Goal: Information Seeking & Learning: Understand process/instructions

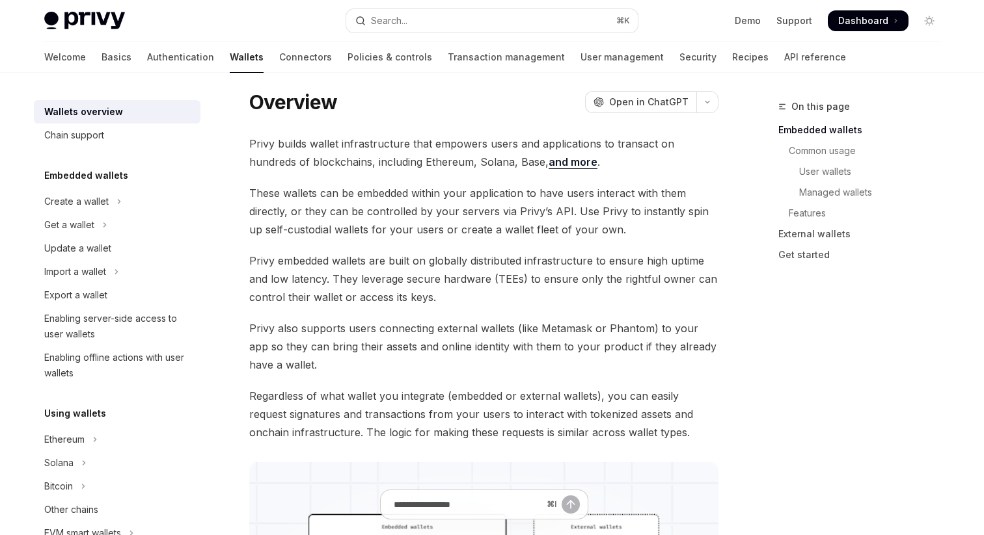
scroll to position [20, 0]
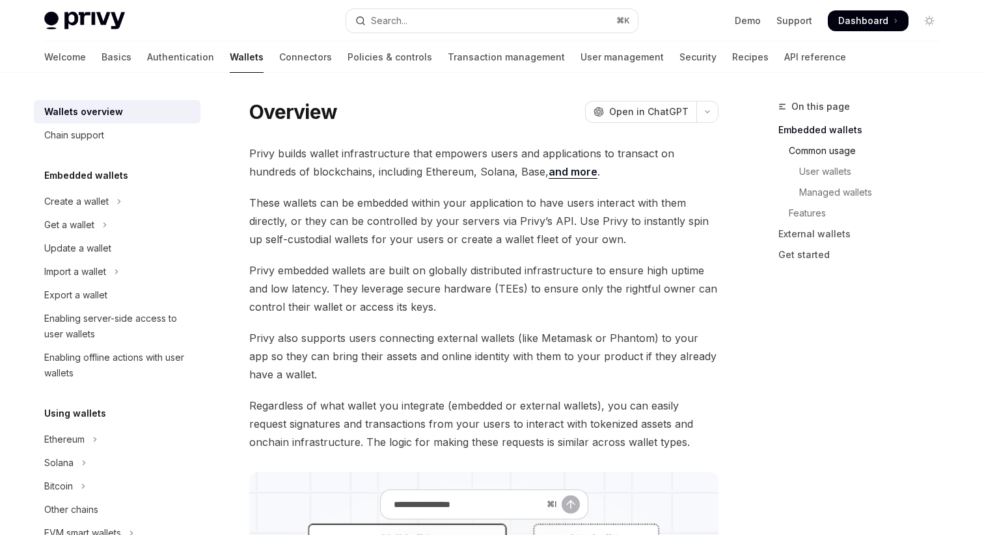
click at [799, 154] on link "Common usage" at bounding box center [864, 151] width 172 height 21
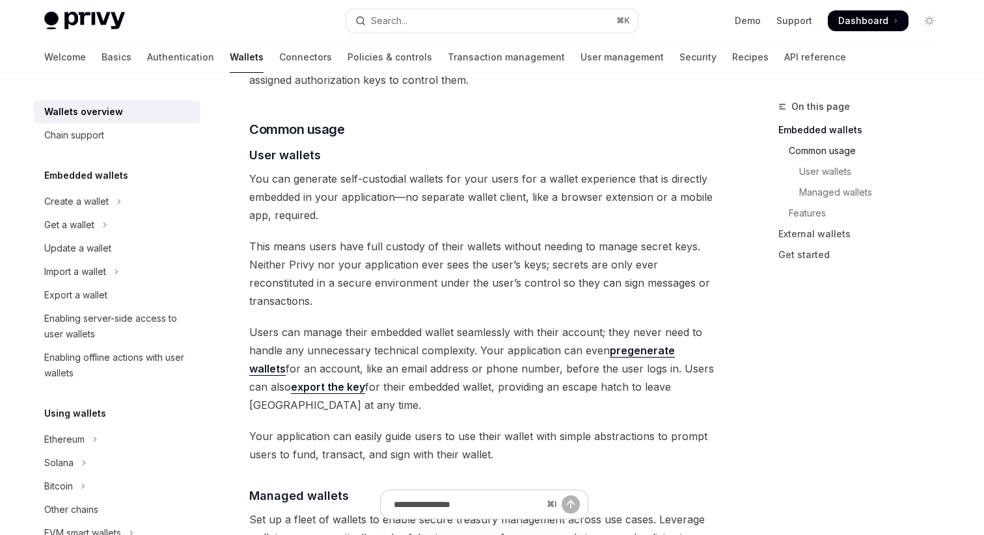
scroll to position [854, 0]
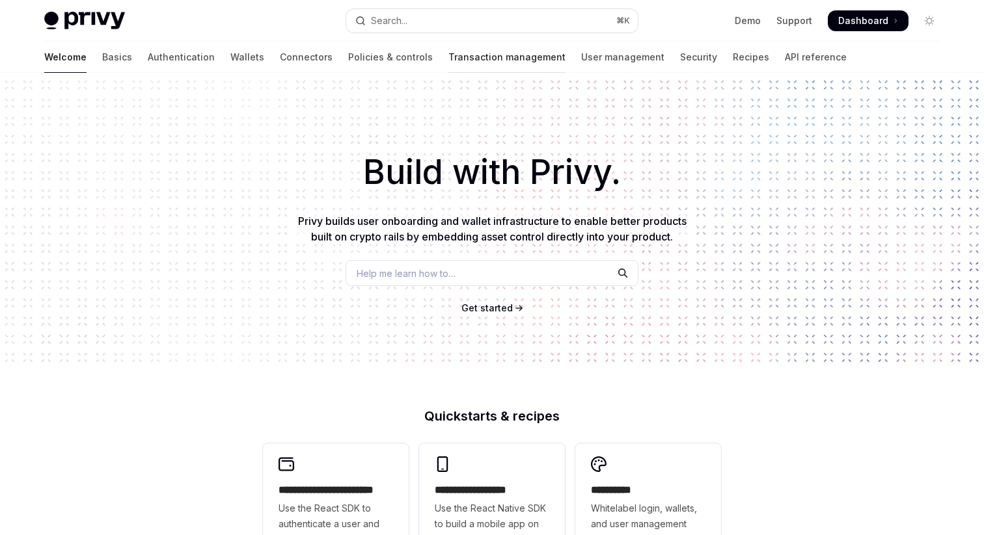
click at [448, 48] on link "Transaction management" at bounding box center [506, 57] width 117 height 31
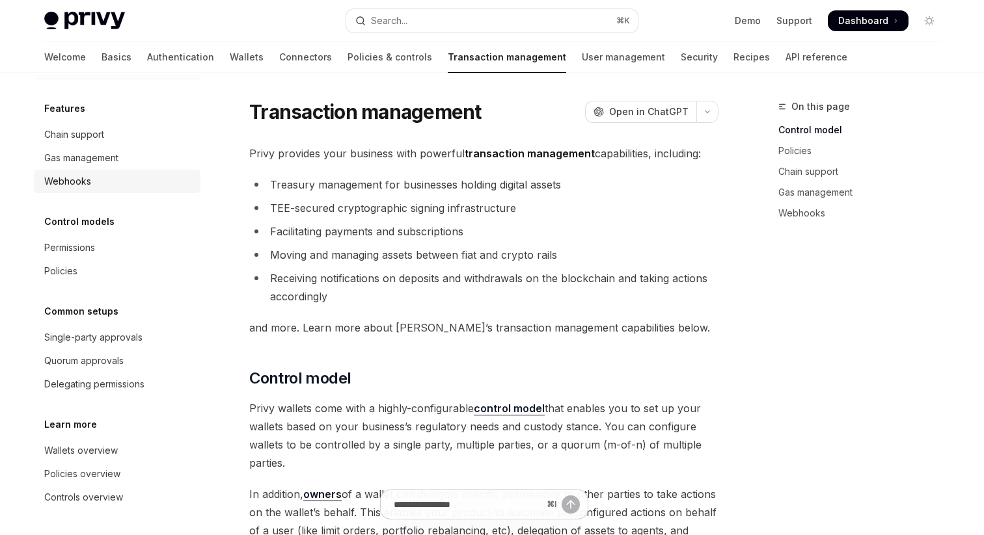
click at [90, 176] on div "Webhooks" at bounding box center [118, 182] width 148 height 16
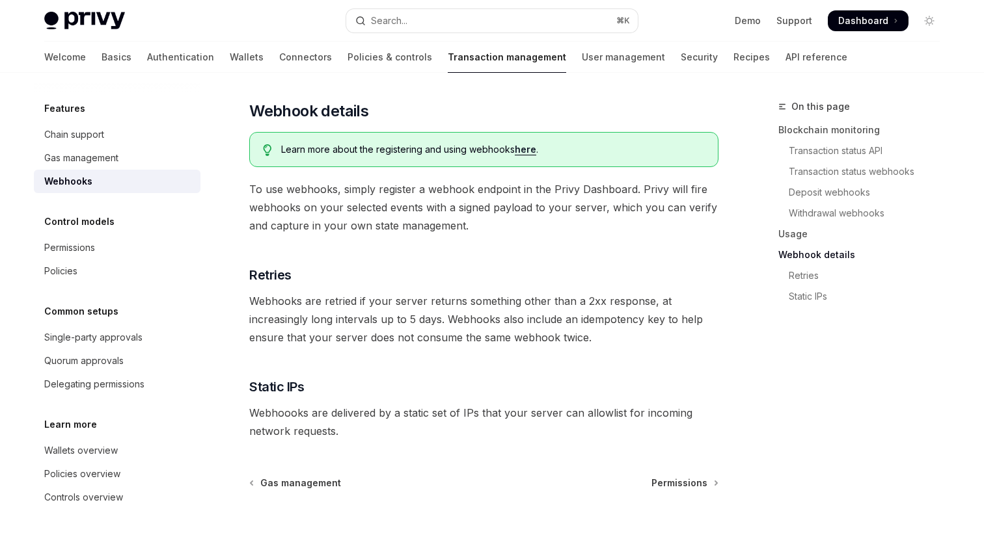
scroll to position [746, 0]
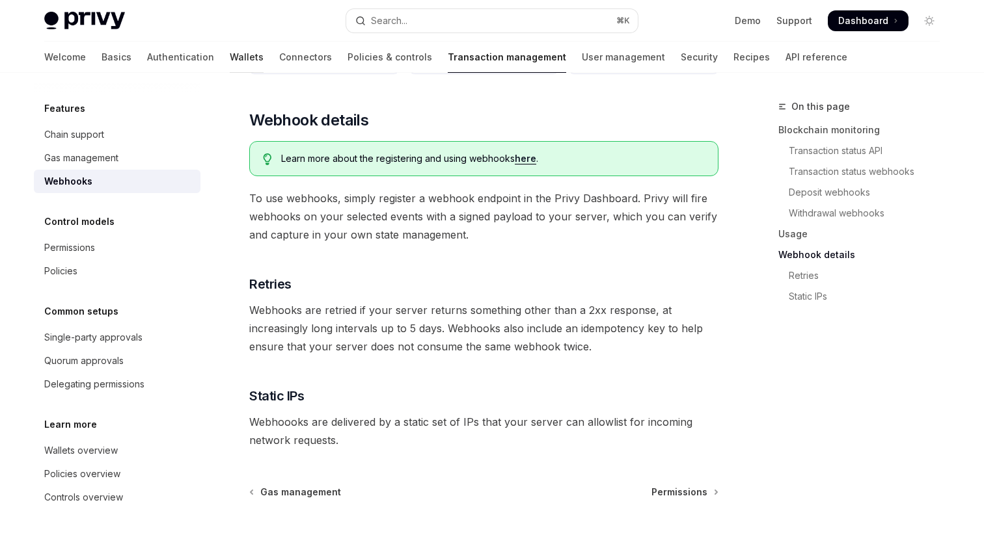
click at [230, 62] on link "Wallets" at bounding box center [247, 57] width 34 height 31
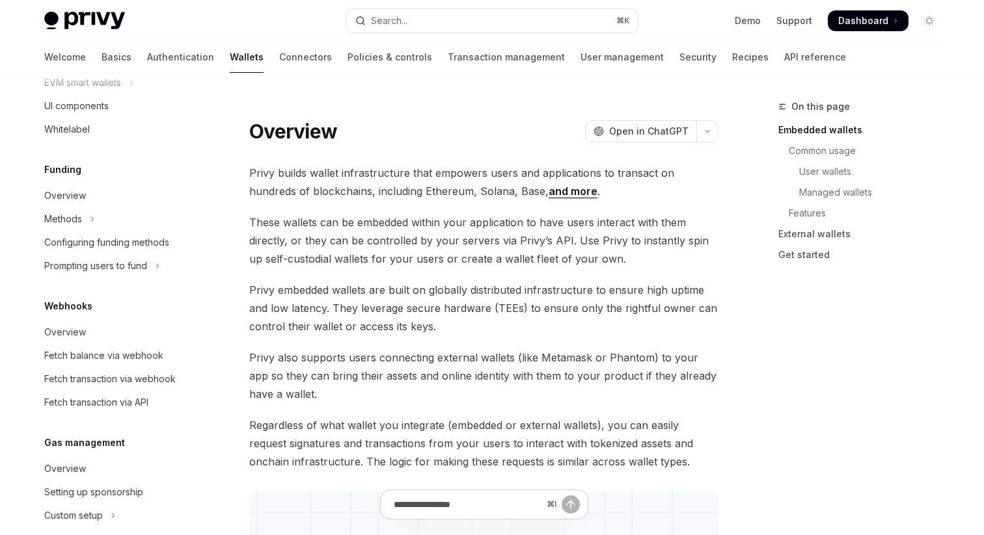
scroll to position [468, 0]
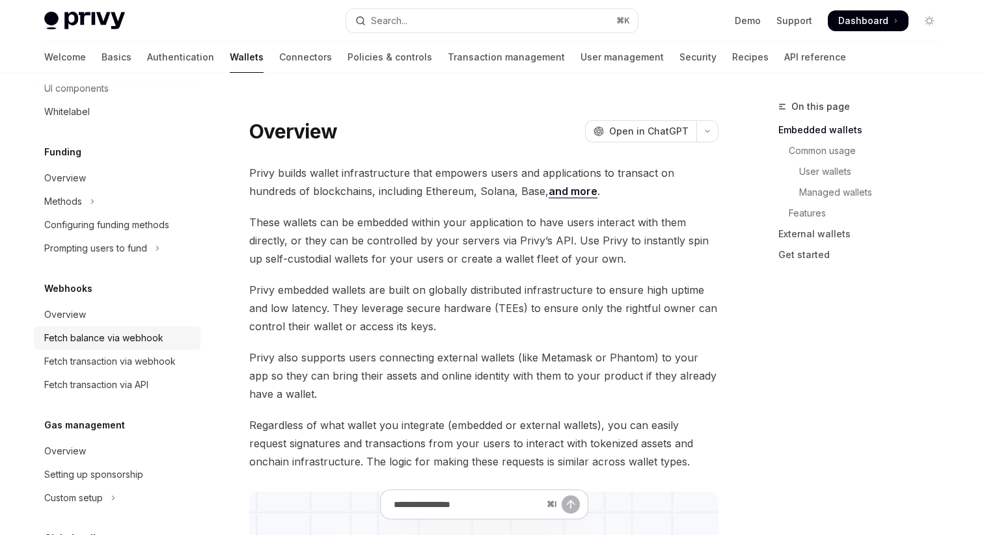
click at [120, 339] on div "Fetch balance via webhook" at bounding box center [103, 339] width 119 height 16
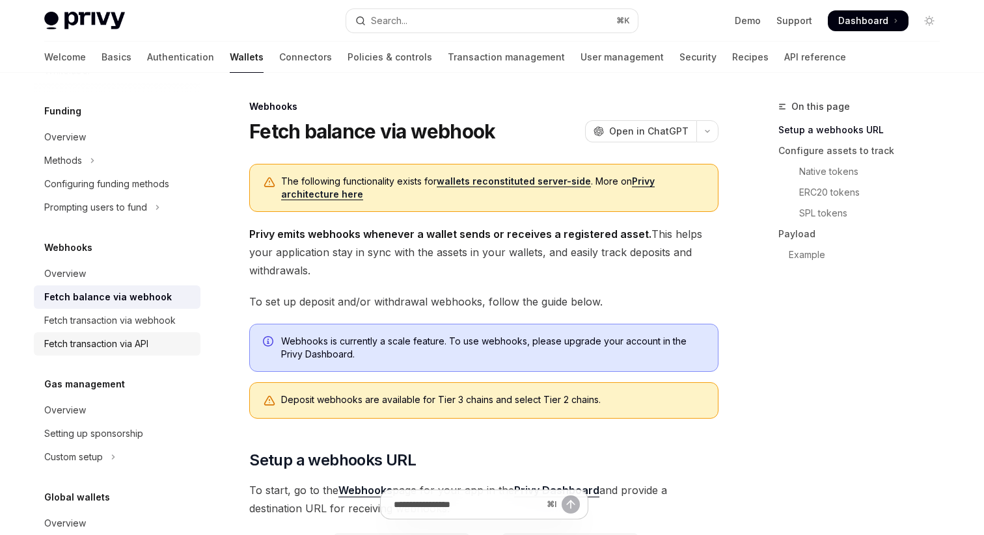
scroll to position [582, 0]
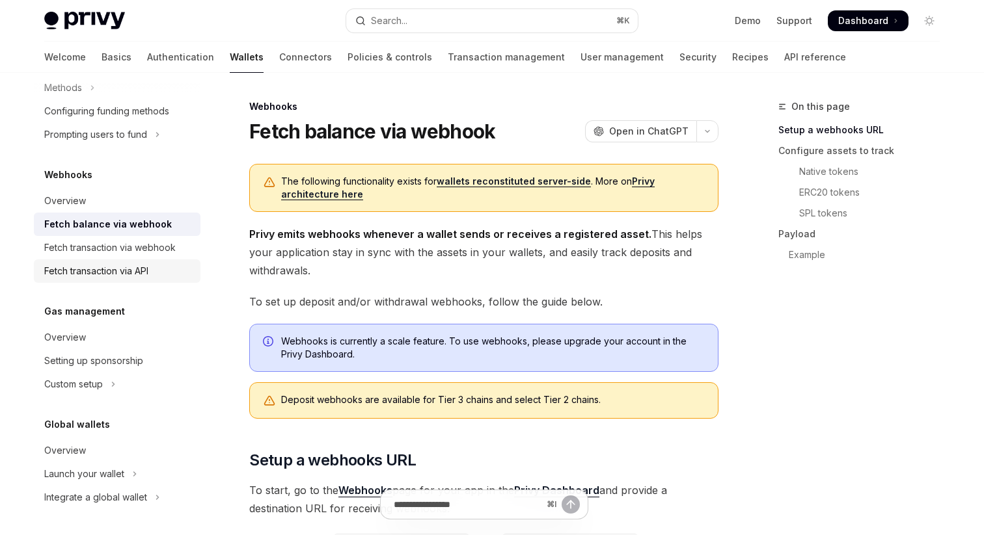
click at [99, 273] on div "Fetch transaction via API" at bounding box center [96, 272] width 104 height 16
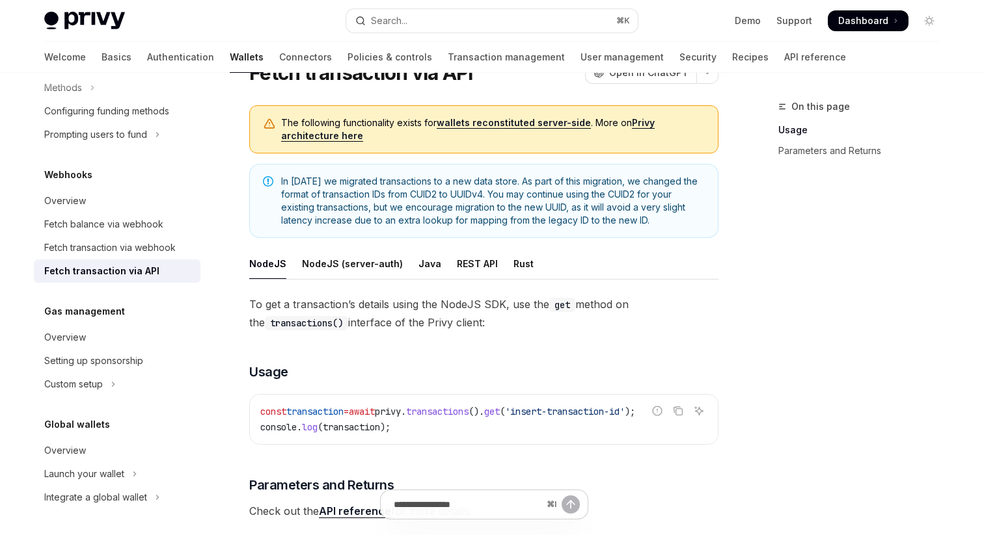
scroll to position [59, 0]
click at [461, 273] on div "REST API" at bounding box center [477, 263] width 41 height 31
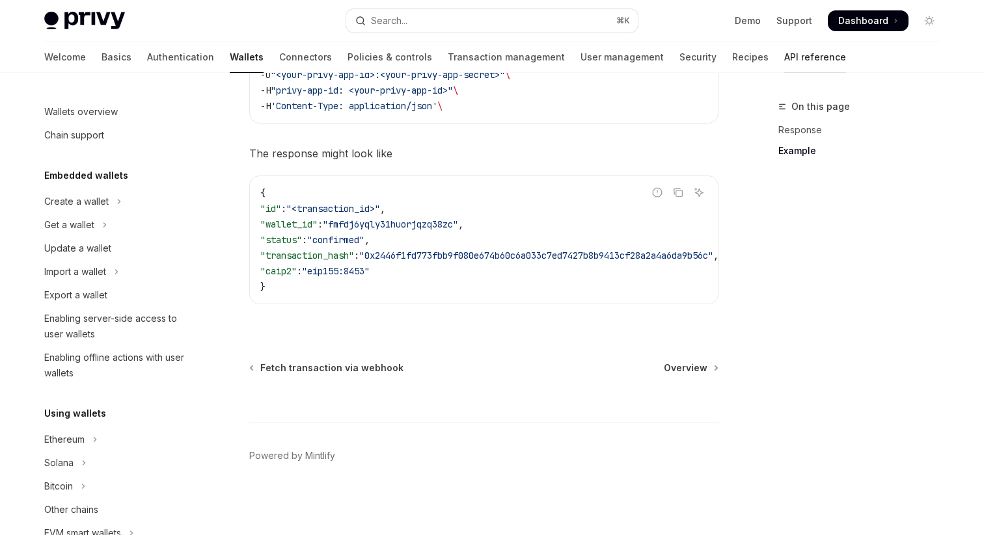
click at [784, 64] on link "API reference" at bounding box center [815, 57] width 62 height 31
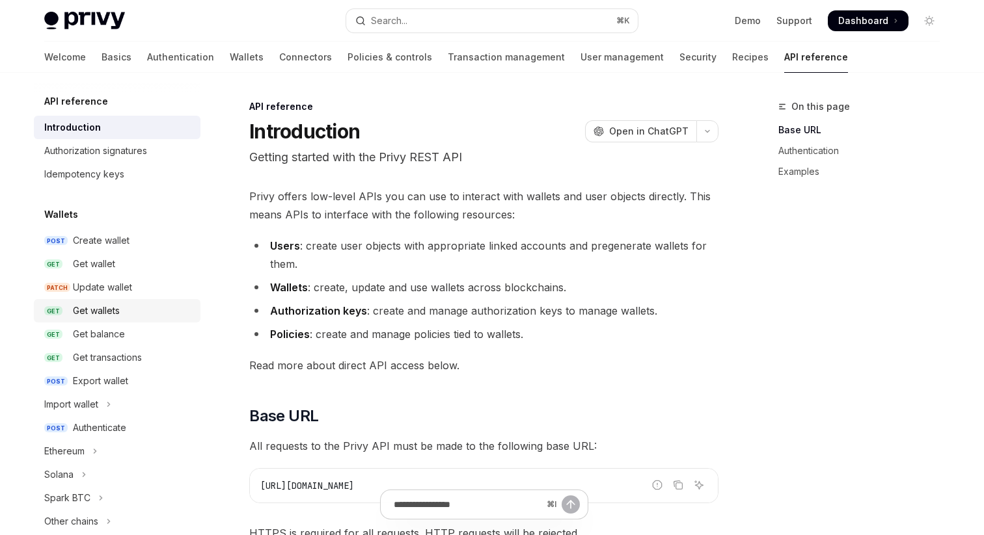
scroll to position [9, 0]
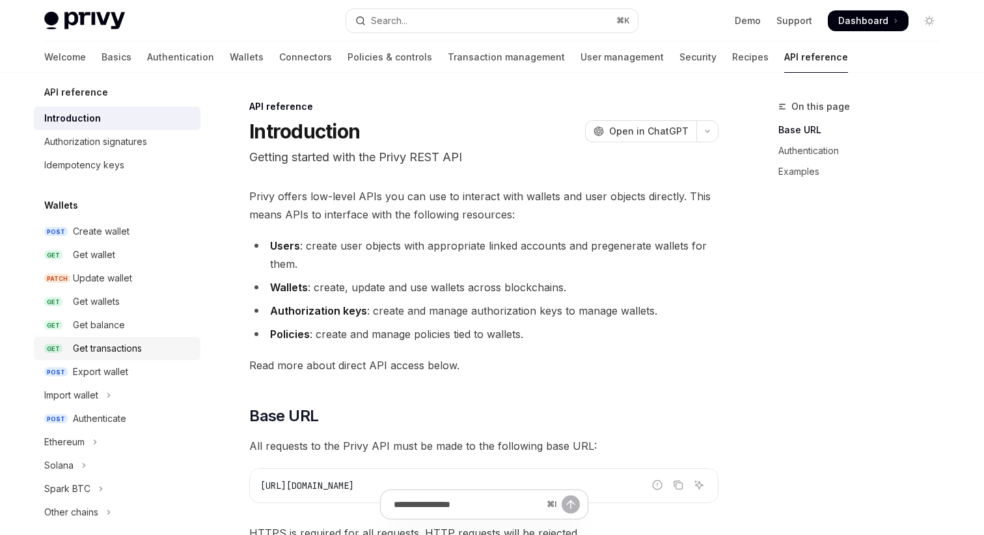
click at [125, 355] on div "Get transactions" at bounding box center [107, 349] width 69 height 16
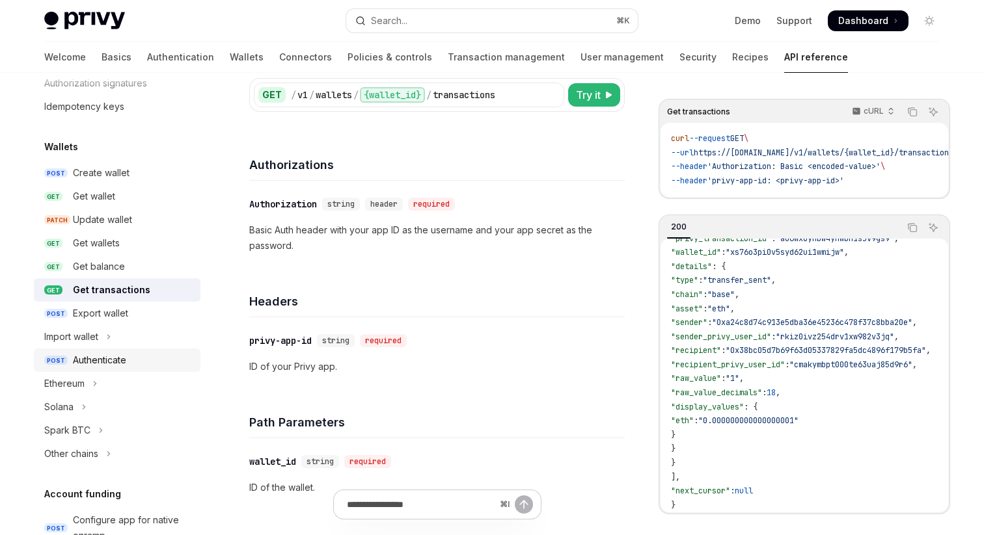
scroll to position [70, 0]
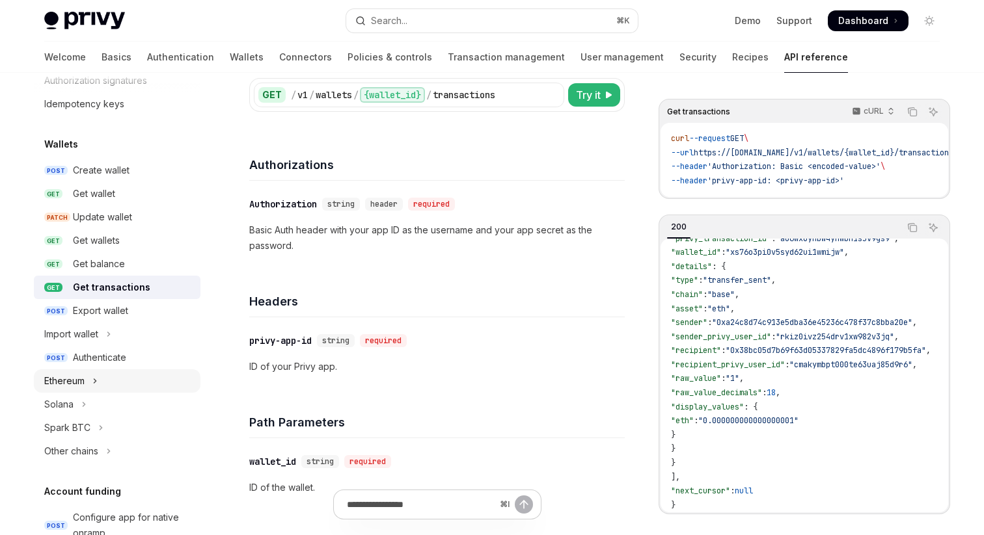
click at [113, 379] on button "Ethereum" at bounding box center [117, 381] width 167 height 23
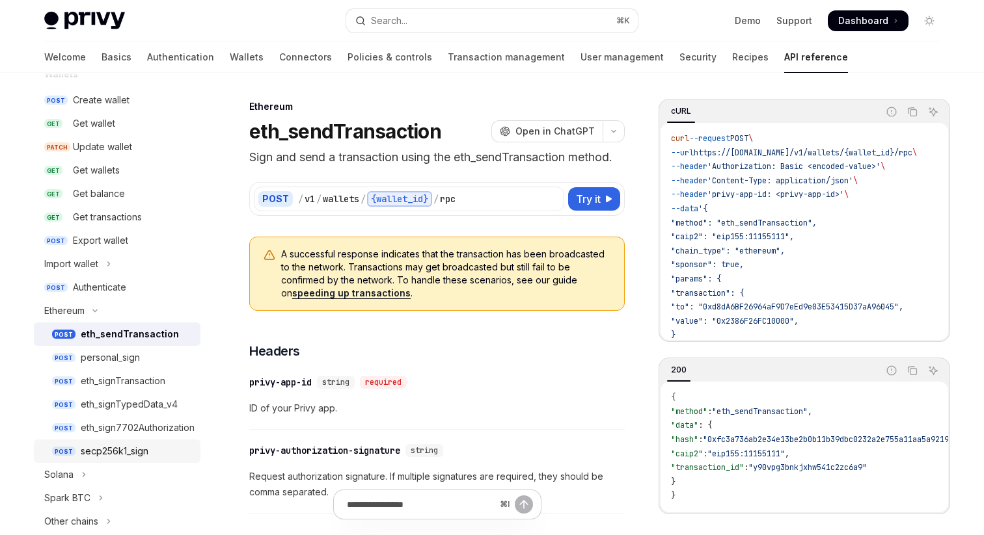
scroll to position [146, 0]
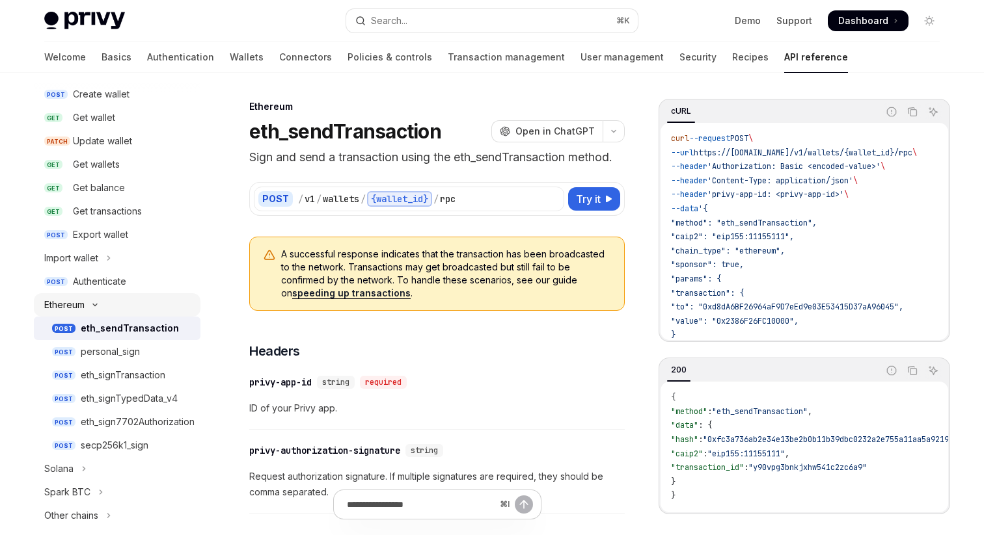
click at [94, 297] on button "Ethereum" at bounding box center [117, 304] width 167 height 23
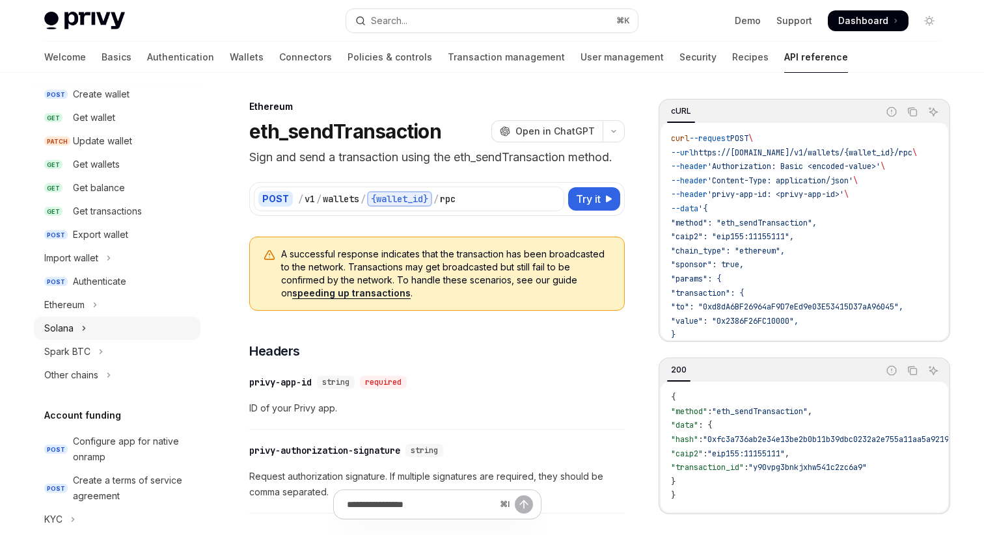
click at [100, 332] on button "Solana" at bounding box center [117, 328] width 167 height 23
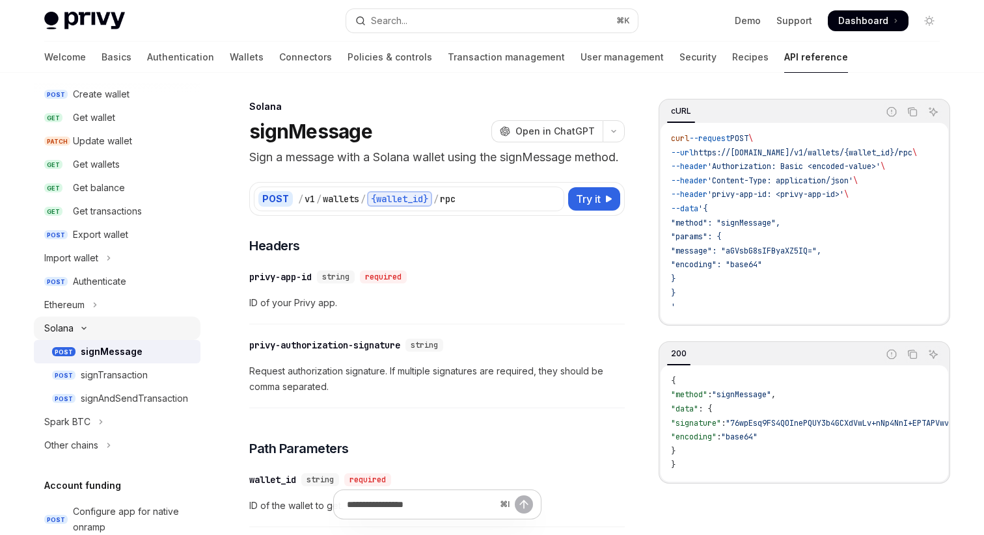
click at [90, 323] on button "Solana" at bounding box center [117, 328] width 167 height 23
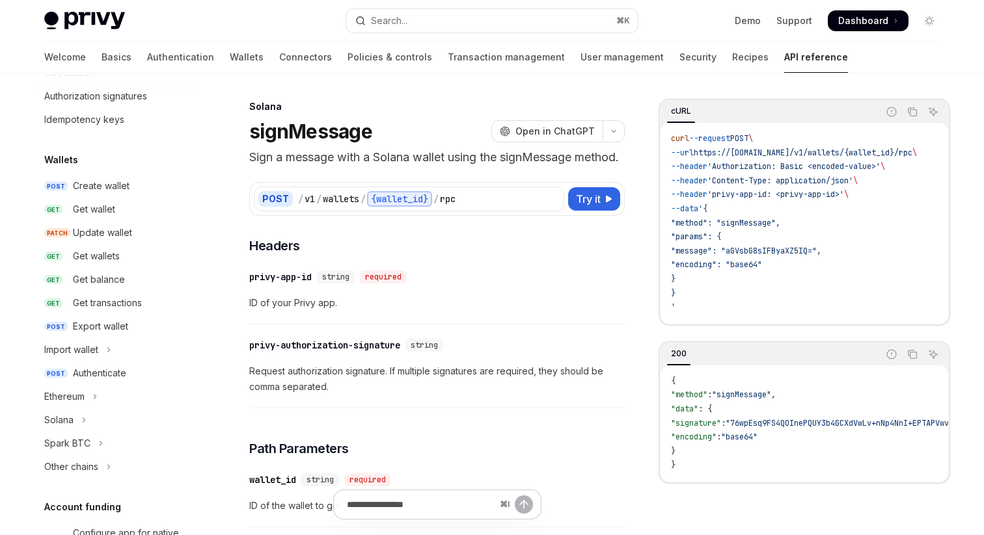
scroll to position [45, 0]
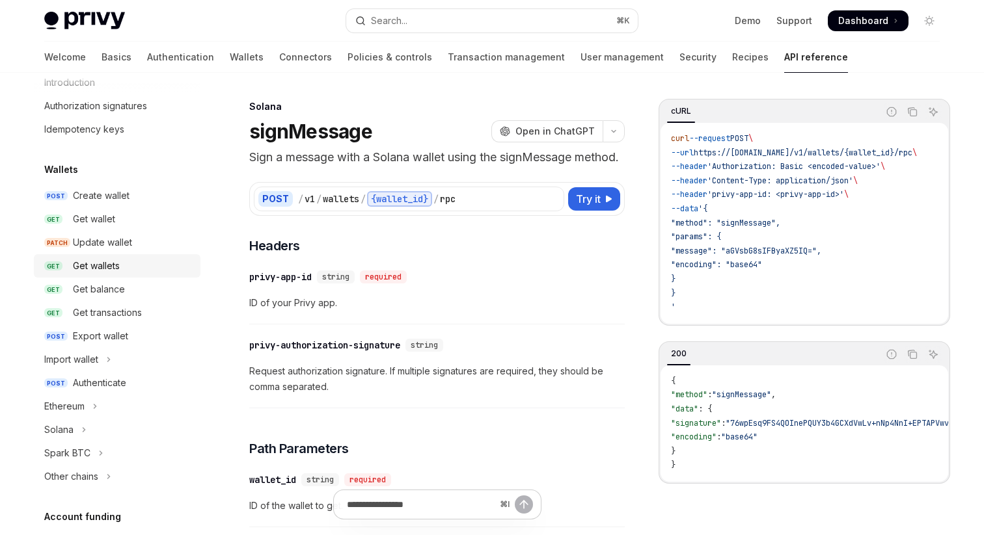
click at [118, 269] on div "Get wallets" at bounding box center [96, 266] width 47 height 16
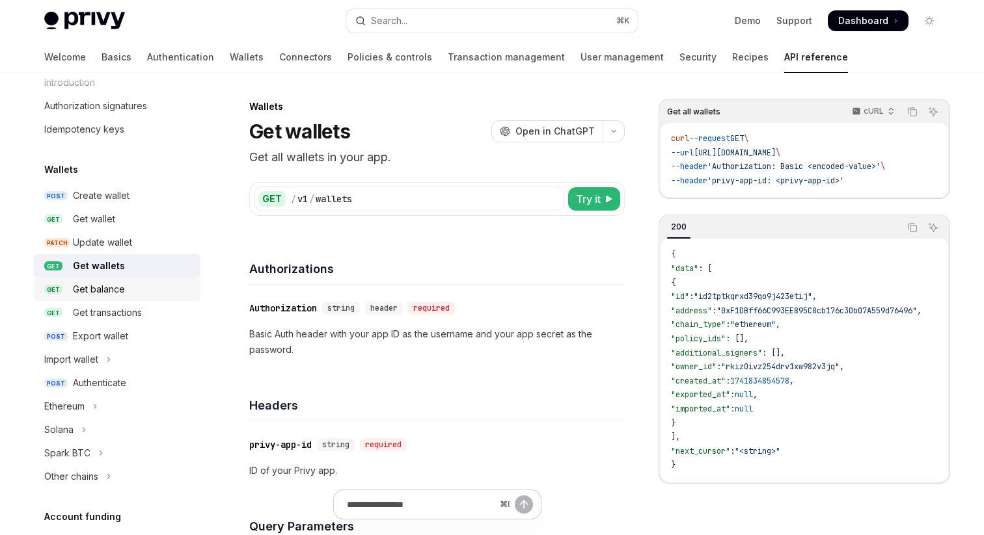
click at [111, 290] on div "Get balance" at bounding box center [99, 290] width 52 height 16
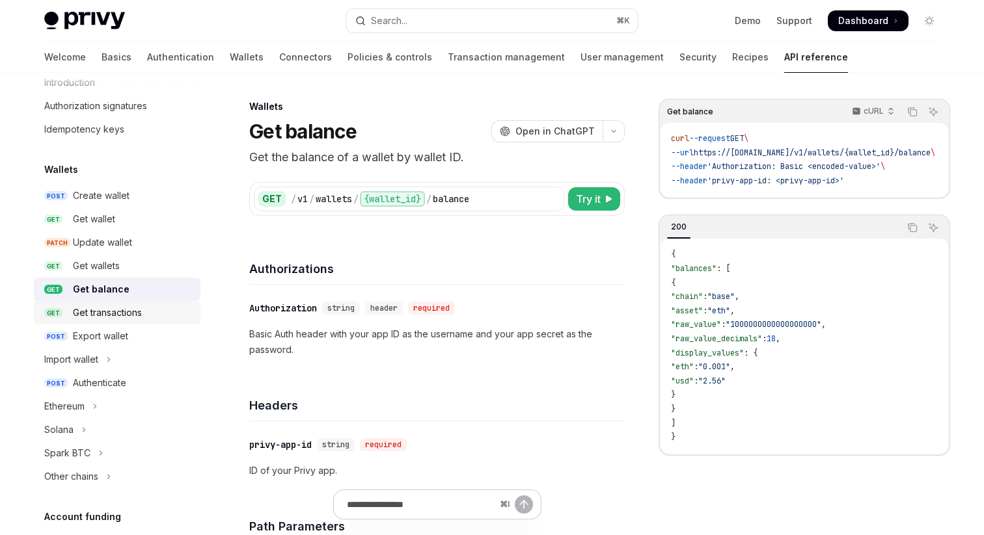
click at [111, 316] on div "Get transactions" at bounding box center [107, 313] width 69 height 16
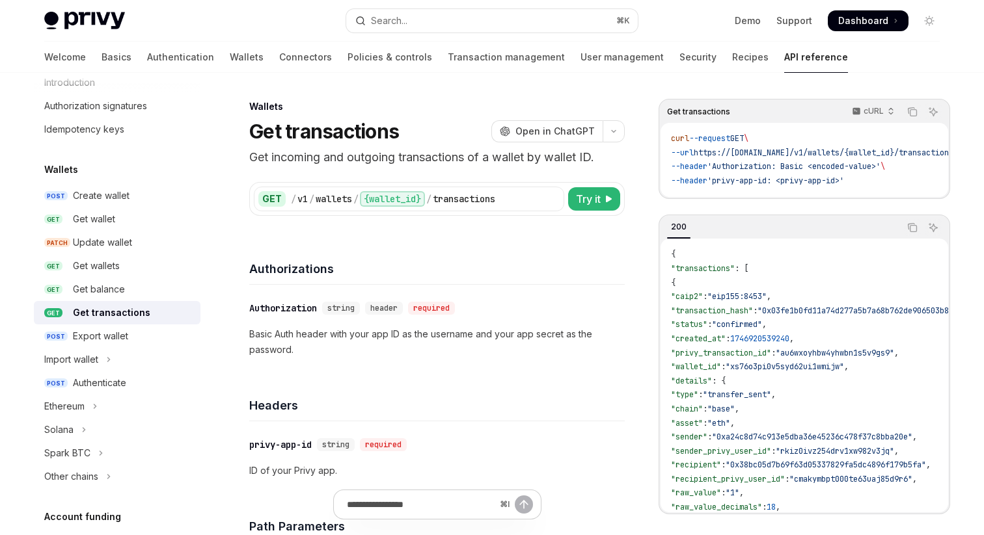
click at [111, 316] on div "Get transactions" at bounding box center [111, 313] width 77 height 16
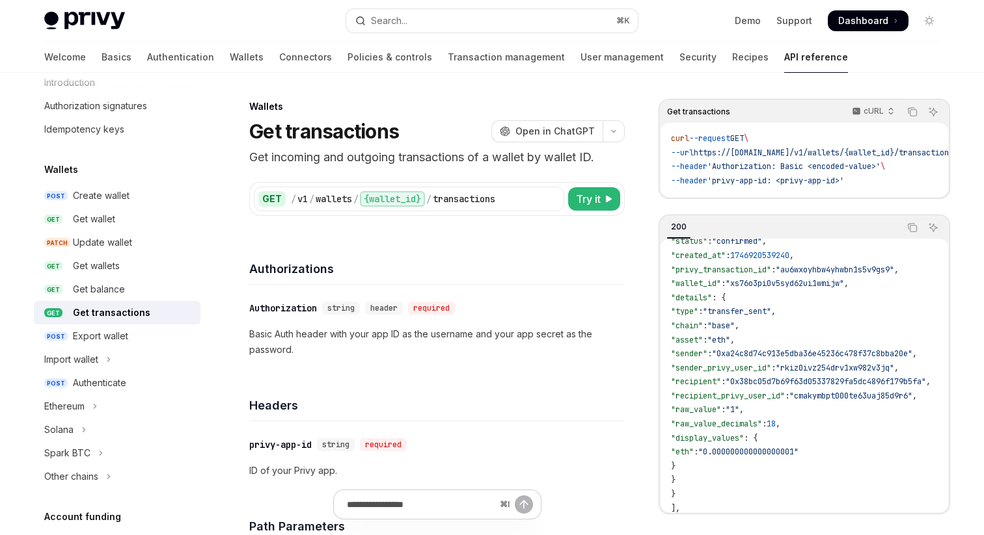
scroll to position [95, 0]
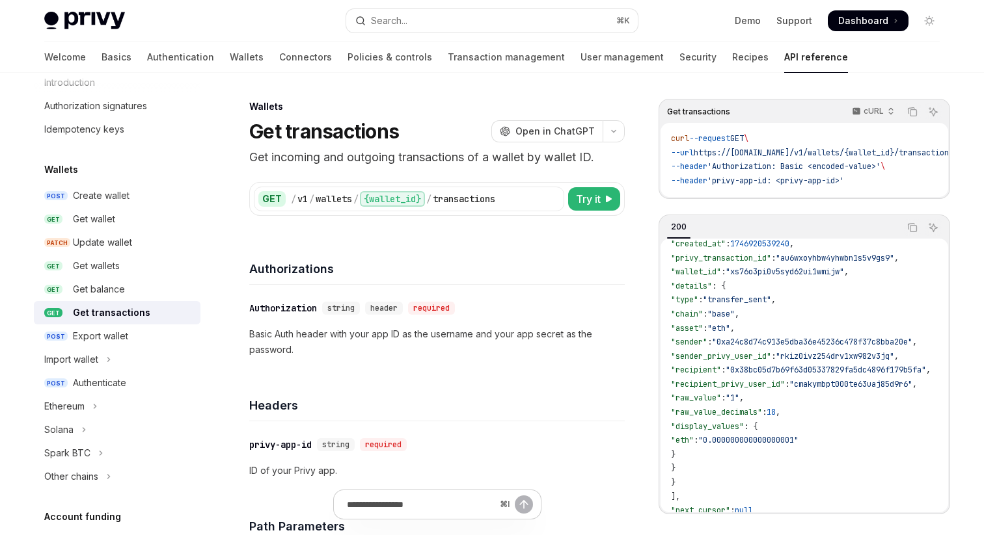
click at [770, 347] on span ""0xa24c8d74c913e5dba36e45236c478f37c8bba20e"" at bounding box center [812, 342] width 200 height 10
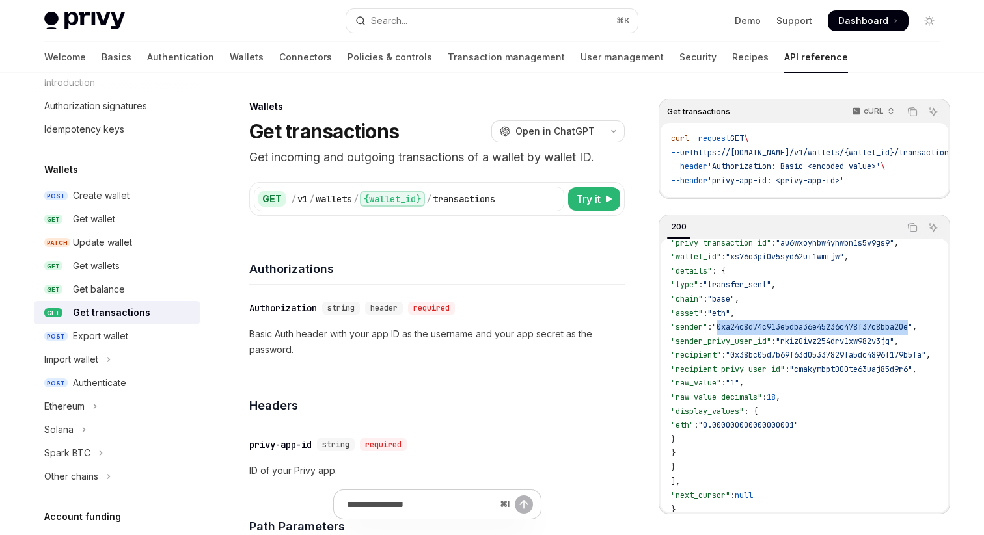
scroll to position [111, 0]
click at [779, 357] on span ""0x38bc05d7b69f63d05337829fa5dc4896f179b5fa"" at bounding box center [825, 354] width 200 height 10
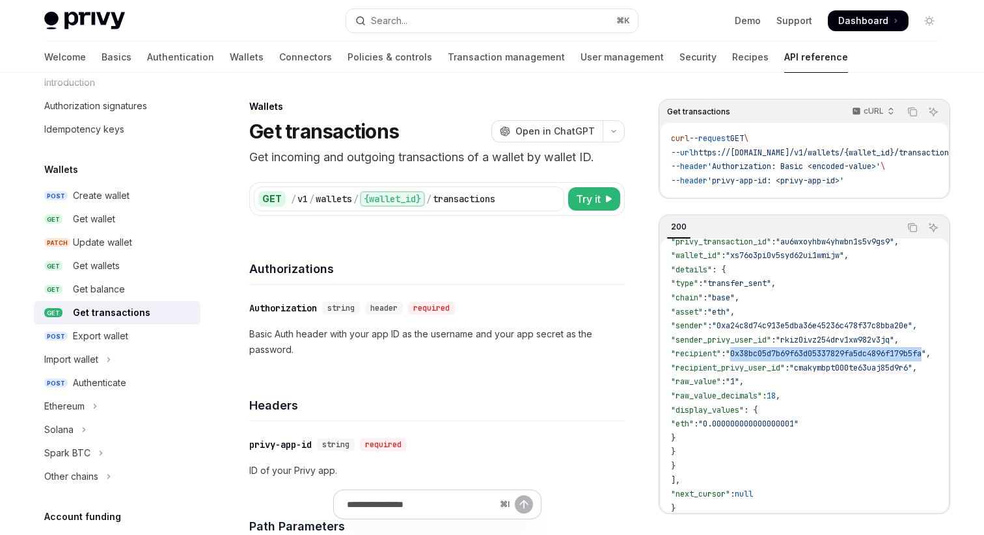
click at [779, 357] on span ""0x38bc05d7b69f63d05337829fa5dc4896f179b5fa"" at bounding box center [825, 354] width 200 height 10
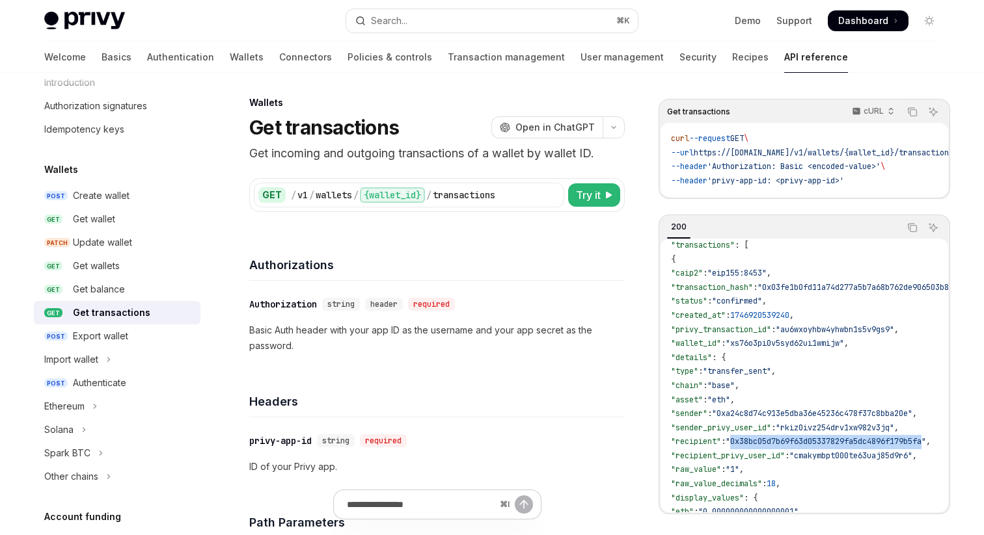
scroll to position [0, 0]
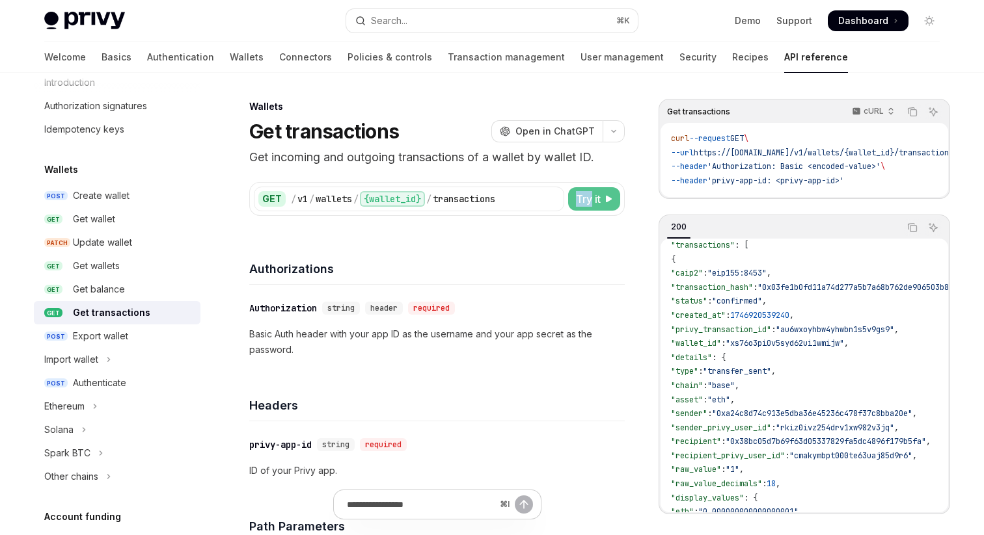
click at [590, 198] on span "Try it" at bounding box center [588, 199] width 25 height 16
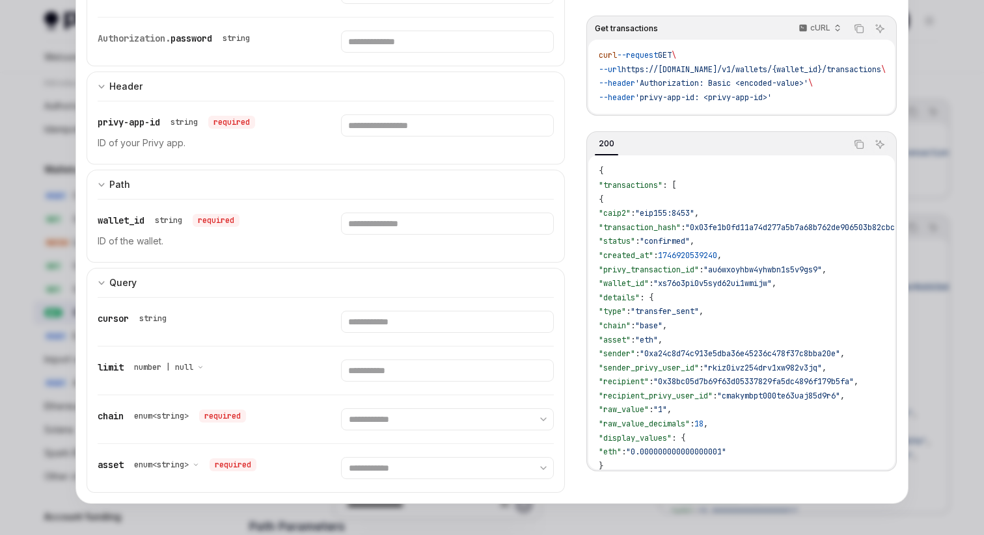
scroll to position [16, 0]
click at [943, 177] on div at bounding box center [492, 267] width 984 height 535
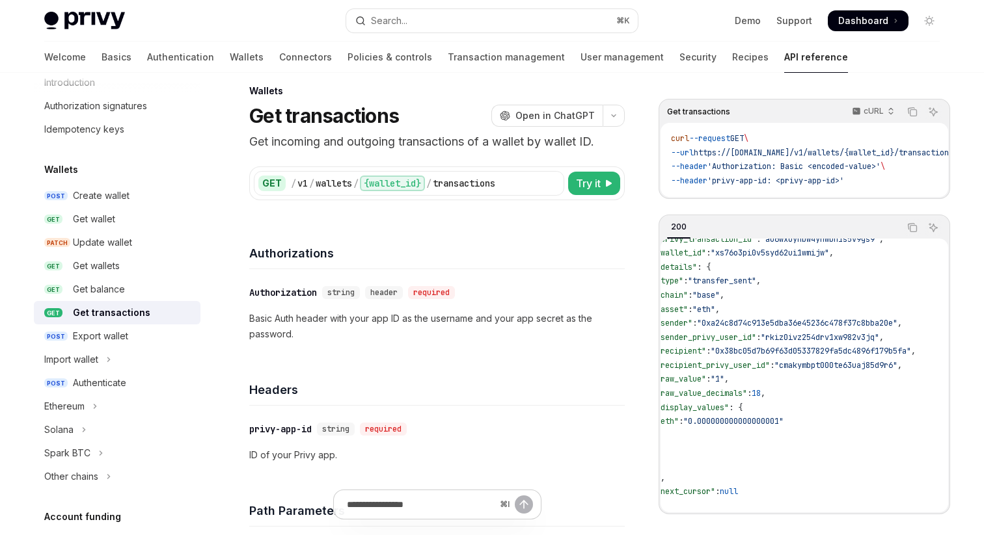
scroll to position [125, 15]
click at [124, 284] on div "Get balance" at bounding box center [133, 290] width 120 height 16
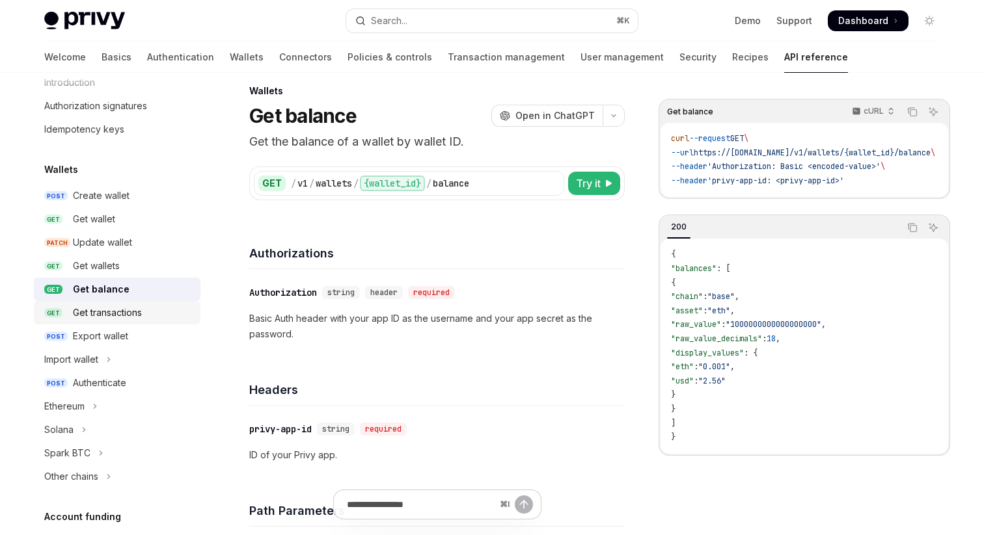
click at [129, 310] on div "Get transactions" at bounding box center [107, 313] width 69 height 16
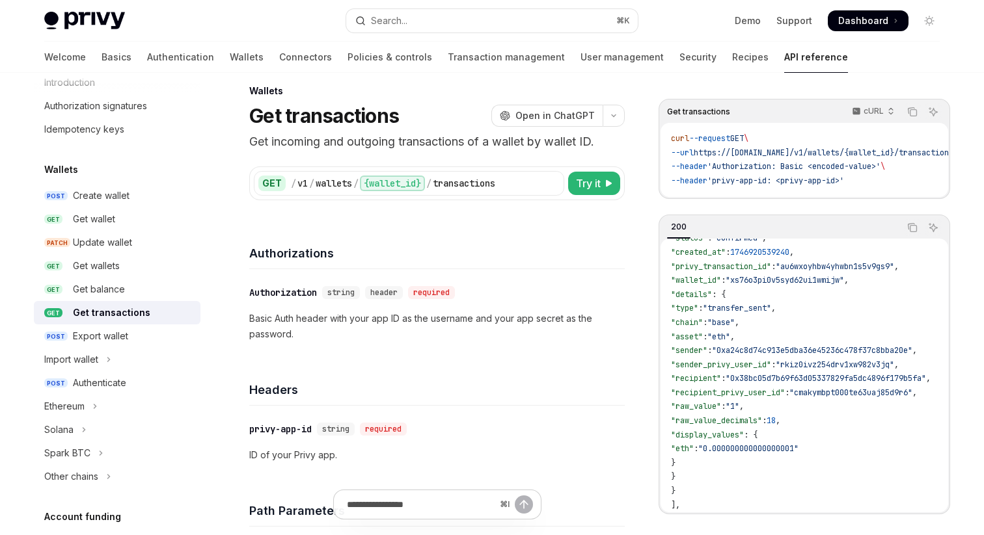
scroll to position [79, 0]
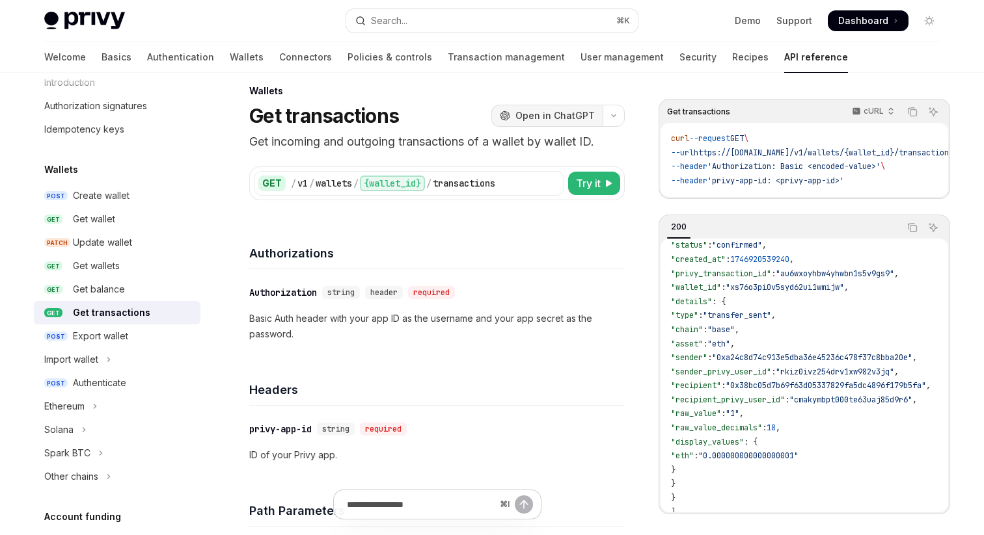
click at [575, 118] on span "Open in ChatGPT" at bounding box center [554, 115] width 79 height 13
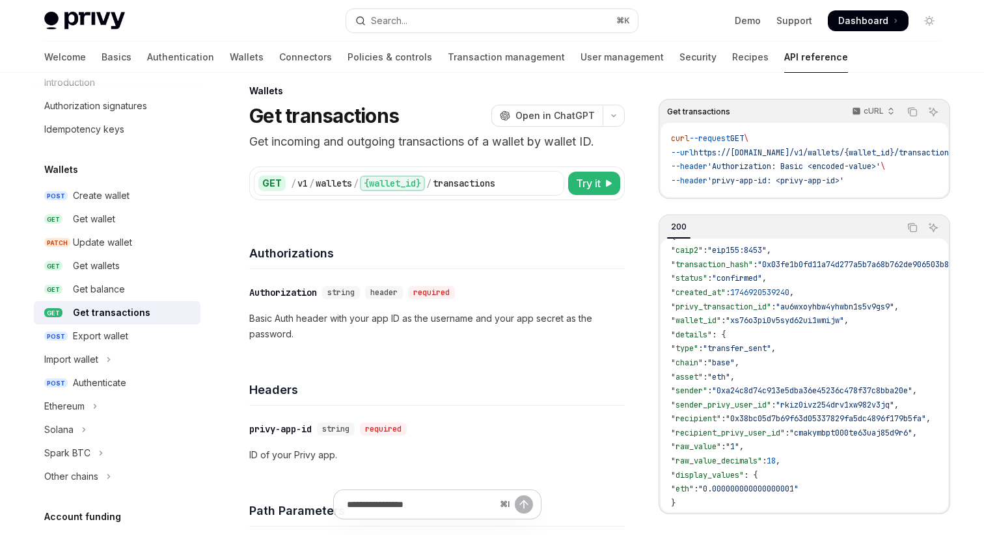
scroll to position [47, 0]
click at [721, 322] on span ""wallet_id"" at bounding box center [696, 320] width 50 height 10
click at [798, 331] on code "{ "transactions" : [ { "caip2" : "eip155:8453" , "transaction_hash" : "0x03fe1b…" at bounding box center [887, 390] width 432 height 379
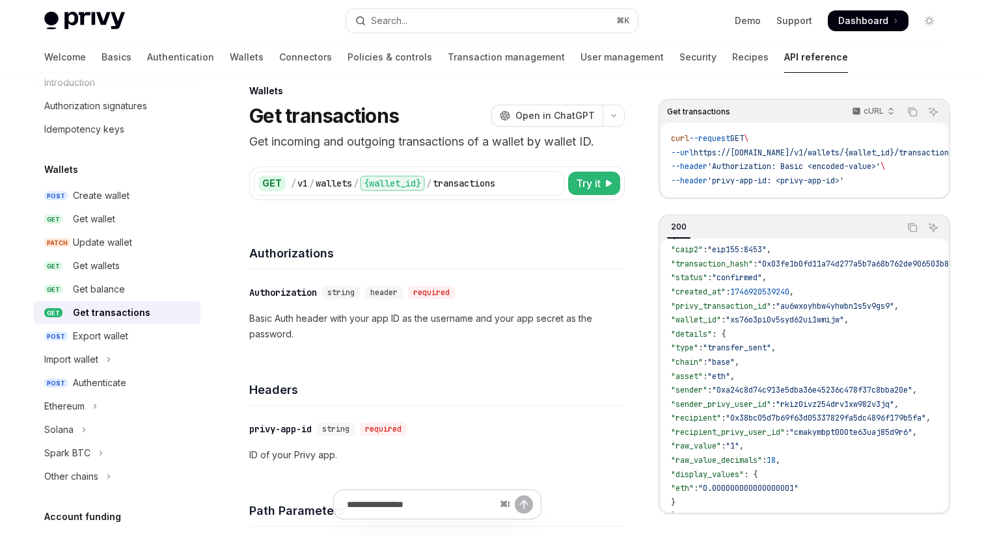
click at [818, 310] on span ""au6wxoyhbw4yhwbn1s5v9gs9"" at bounding box center [835, 306] width 118 height 10
click at [830, 269] on span ""0x03fe1b0fd11a74d277a5b7a68b762de906503b82cbce2fc791250fd2b77cf137"" at bounding box center [912, 264] width 310 height 10
click at [811, 291] on code "{ "transactions" : [ { "caip2" : "eip155:8453" , "transaction_hash" : "0x03fe1b…" at bounding box center [887, 390] width 432 height 379
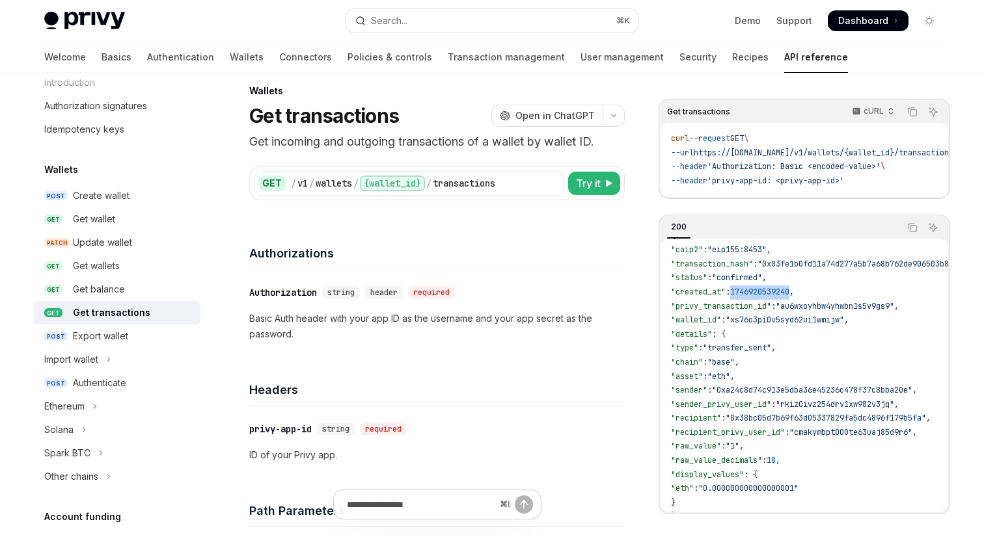
click at [811, 291] on code "{ "transactions" : [ { "caip2" : "eip155:8453" , "transaction_hash" : "0x03fe1b…" at bounding box center [887, 390] width 432 height 379
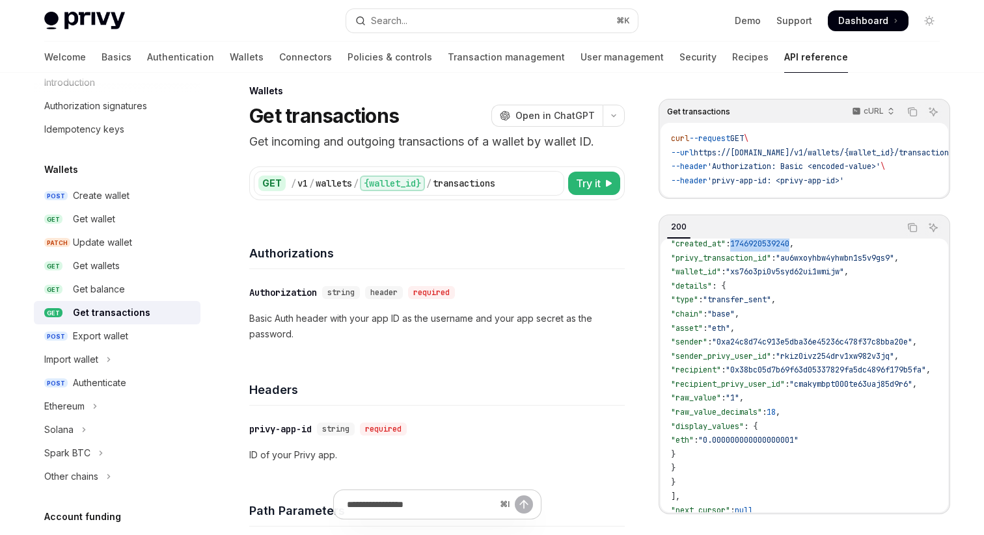
scroll to position [96, 0]
click at [448, 55] on link "Transaction management" at bounding box center [506, 57] width 117 height 31
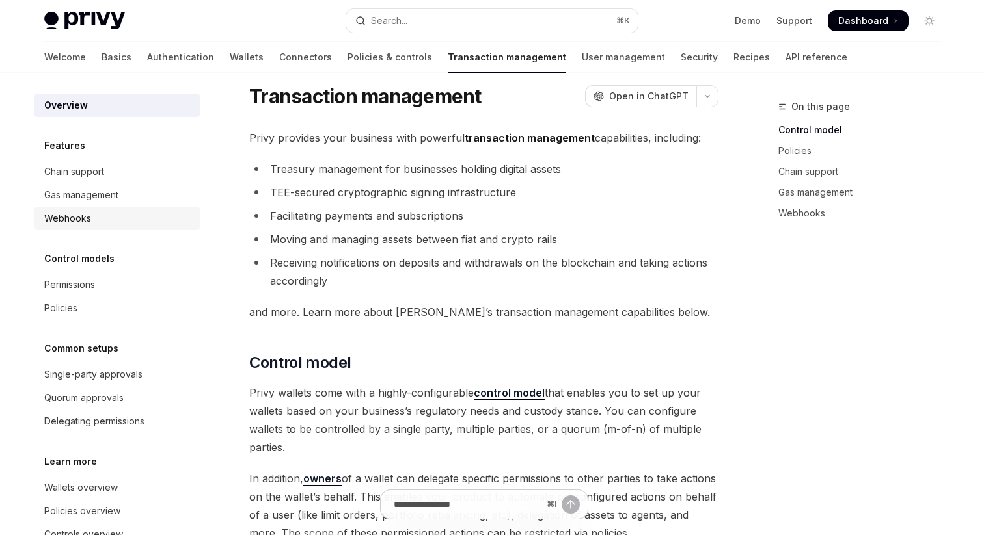
click at [86, 217] on div "Webhooks" at bounding box center [67, 219] width 47 height 16
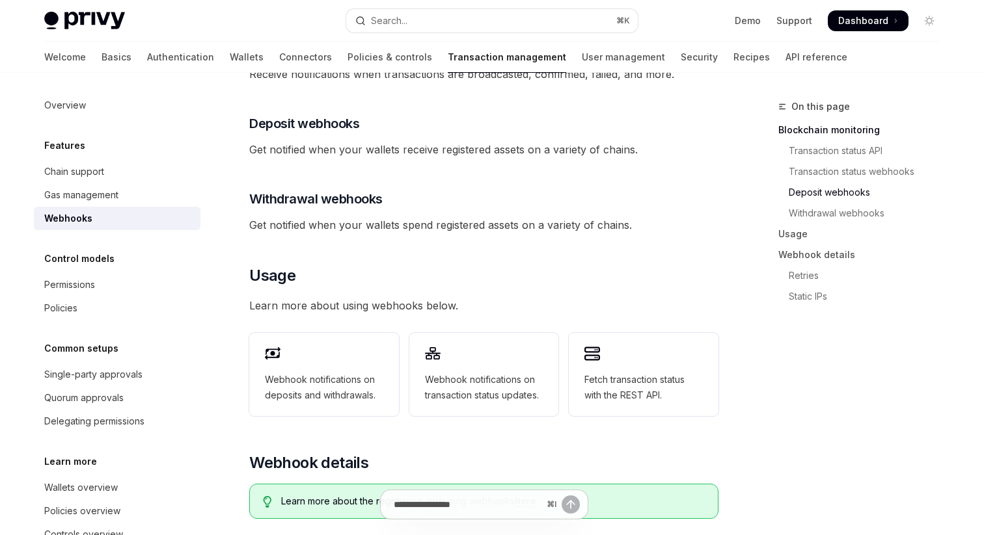
scroll to position [405, 0]
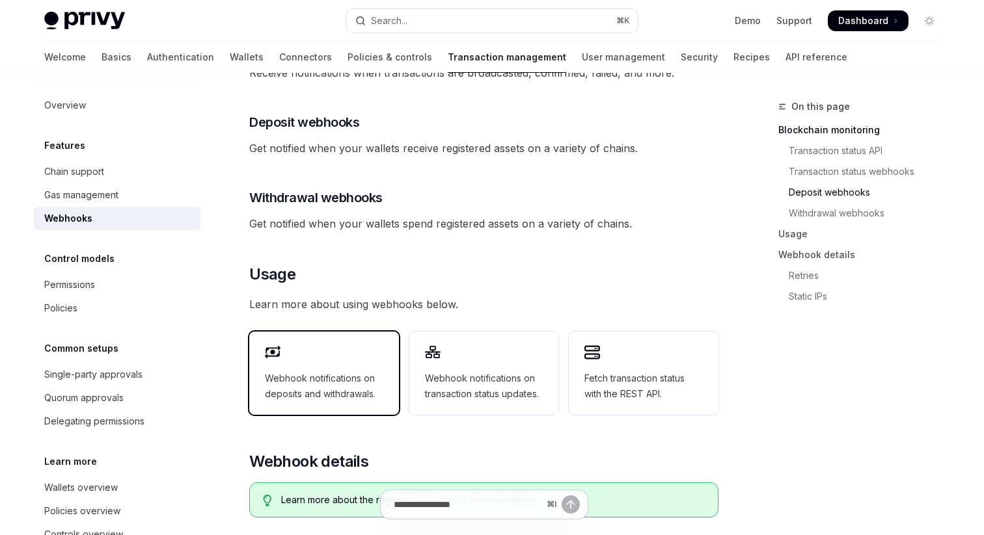
click at [335, 338] on div "Webhook notifications on deposits and withdrawals." at bounding box center [324, 373] width 150 height 83
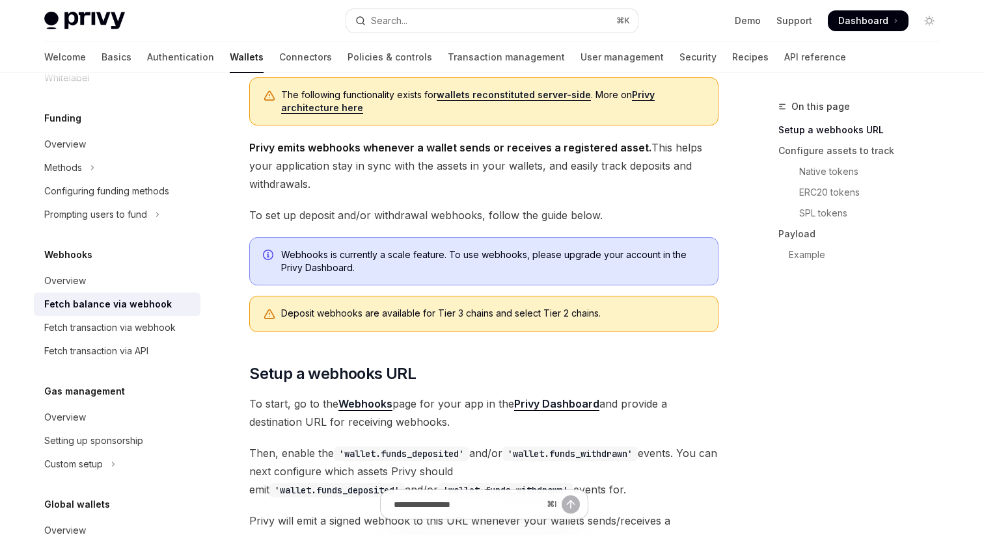
scroll to position [88, 0]
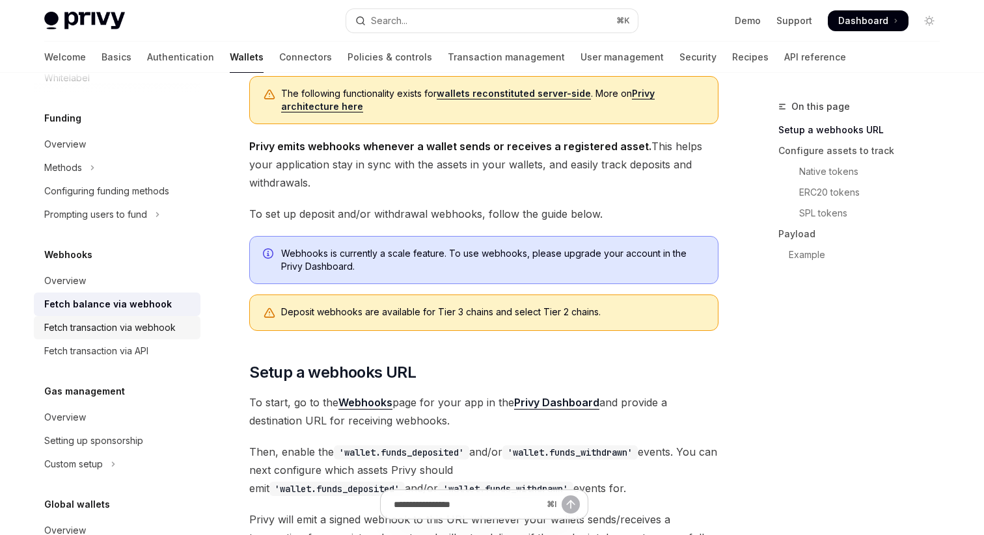
click at [150, 326] on div "Fetch transaction via webhook" at bounding box center [109, 328] width 131 height 16
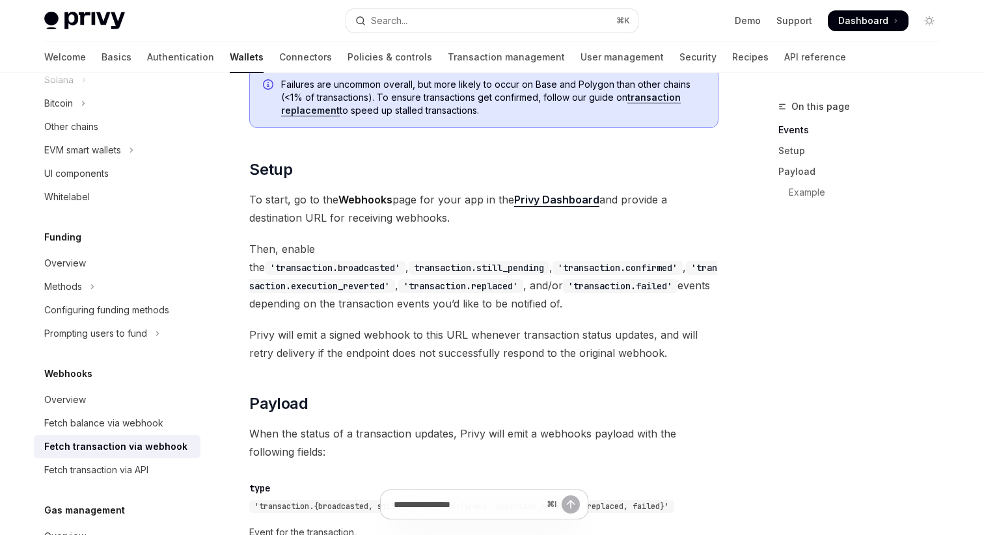
scroll to position [366, 0]
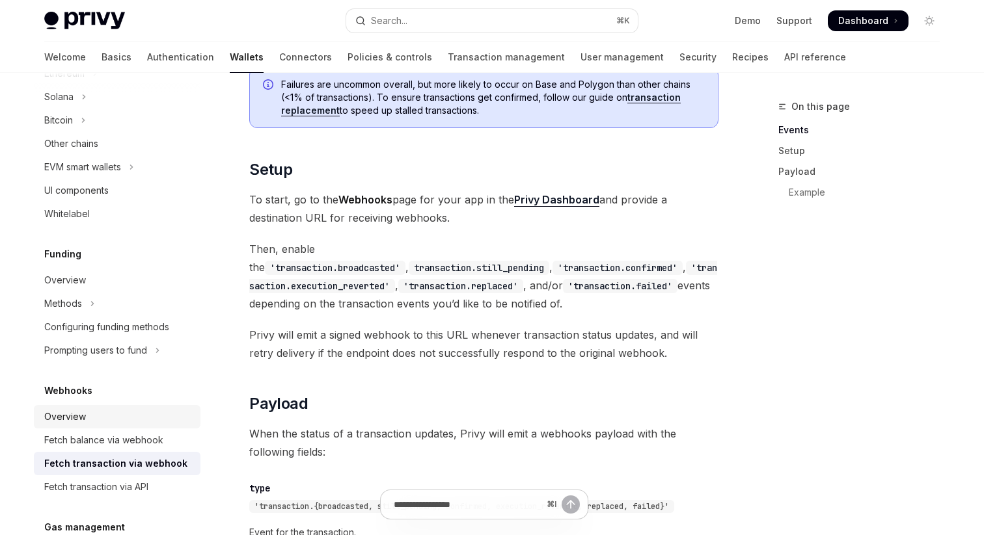
click at [94, 414] on div "Overview" at bounding box center [118, 417] width 148 height 16
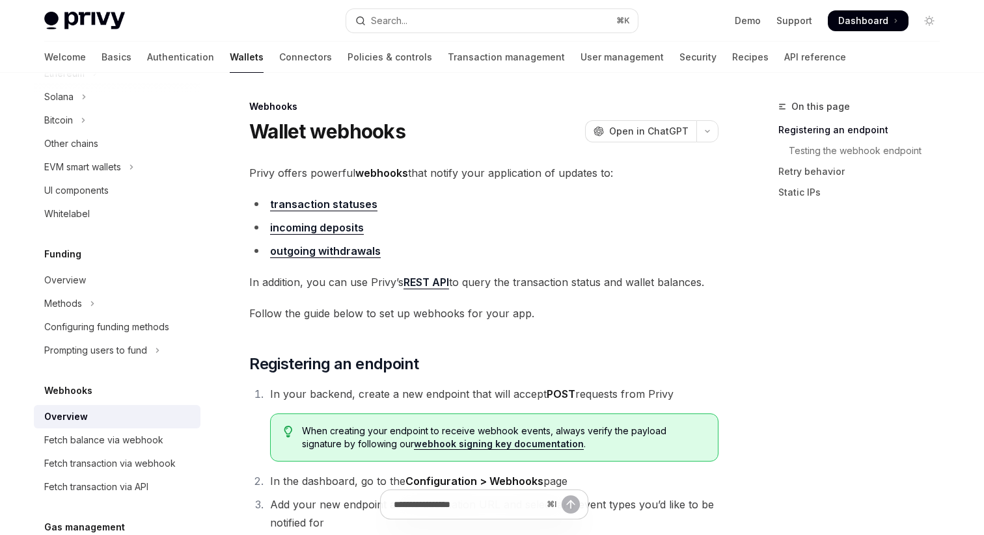
click at [338, 230] on link "incoming deposits" at bounding box center [317, 228] width 94 height 14
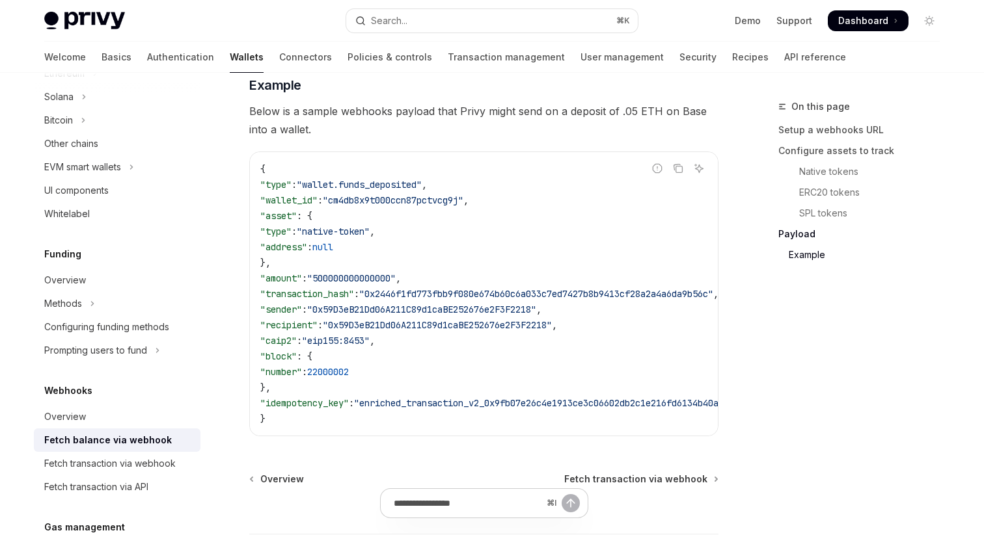
scroll to position [2310, 0]
click at [784, 57] on link "API reference" at bounding box center [815, 57] width 62 height 31
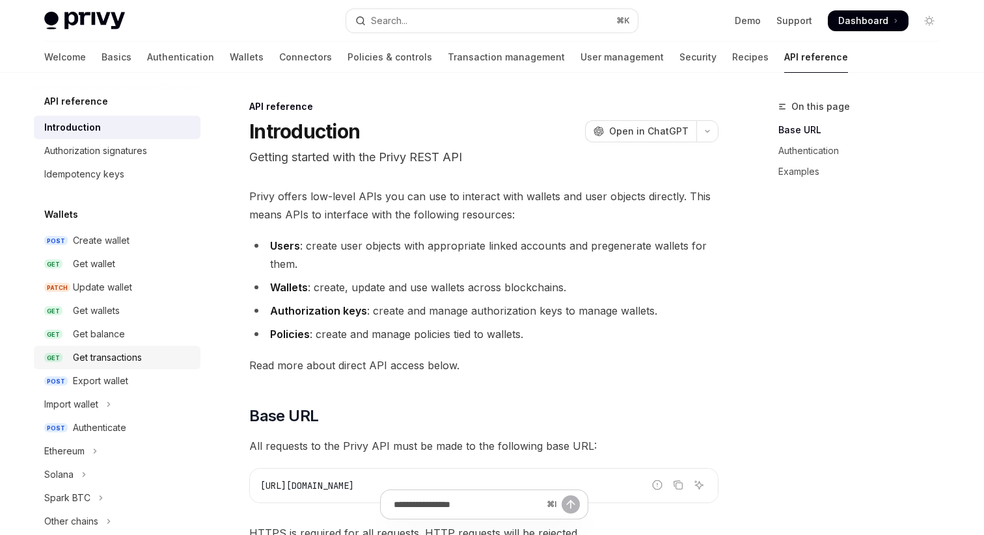
click at [138, 366] on link "GET Get transactions" at bounding box center [117, 357] width 167 height 23
type textarea "*"
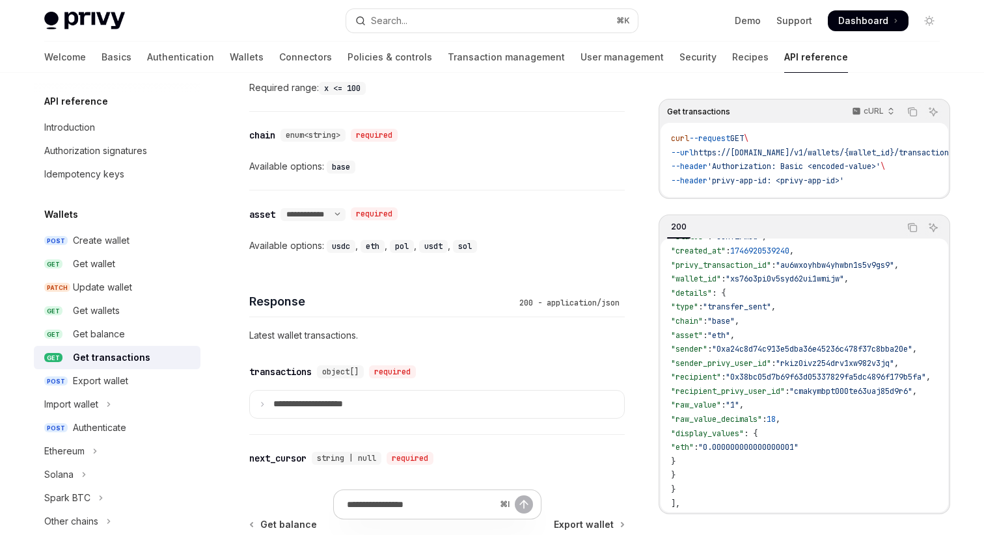
scroll to position [90, 0]
click at [867, 347] on span ""0xa24c8d74c913e5dba36e45236c478f37c8bba20e"" at bounding box center [812, 347] width 200 height 10
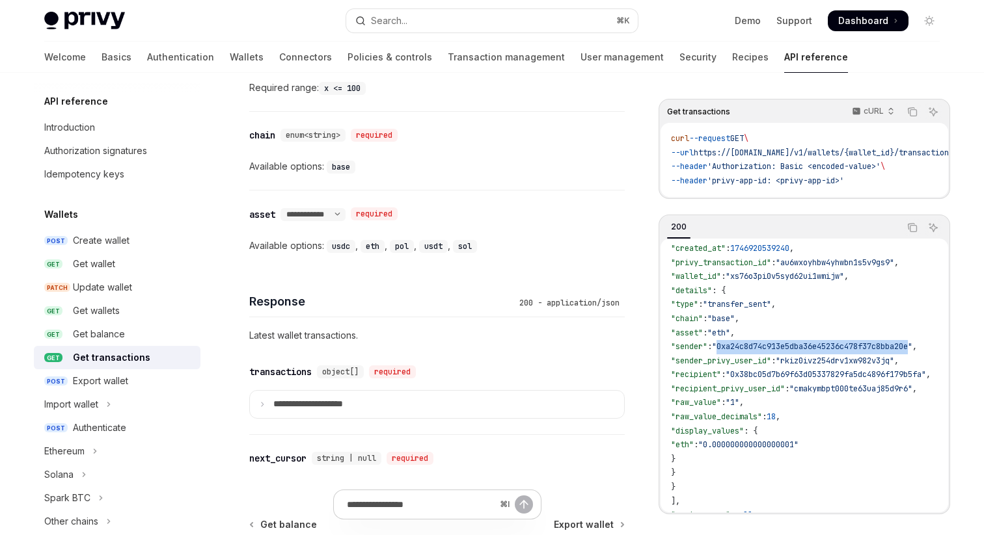
click at [867, 347] on span ""0xa24c8d74c913e5dba36e45236c478f37c8bba20e"" at bounding box center [812, 347] width 200 height 10
click at [852, 377] on span ""0x38bc05d7b69f63d05337829fa5dc4896f179b5fa"" at bounding box center [825, 375] width 200 height 10
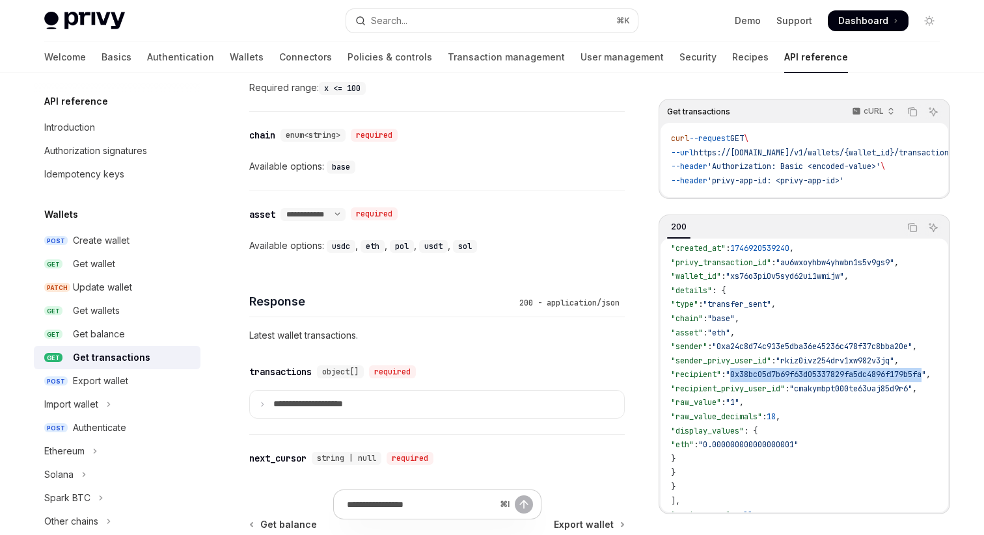
click at [852, 377] on span ""0x38bc05d7b69f63d05337829fa5dc4896f179b5fa"" at bounding box center [825, 375] width 200 height 10
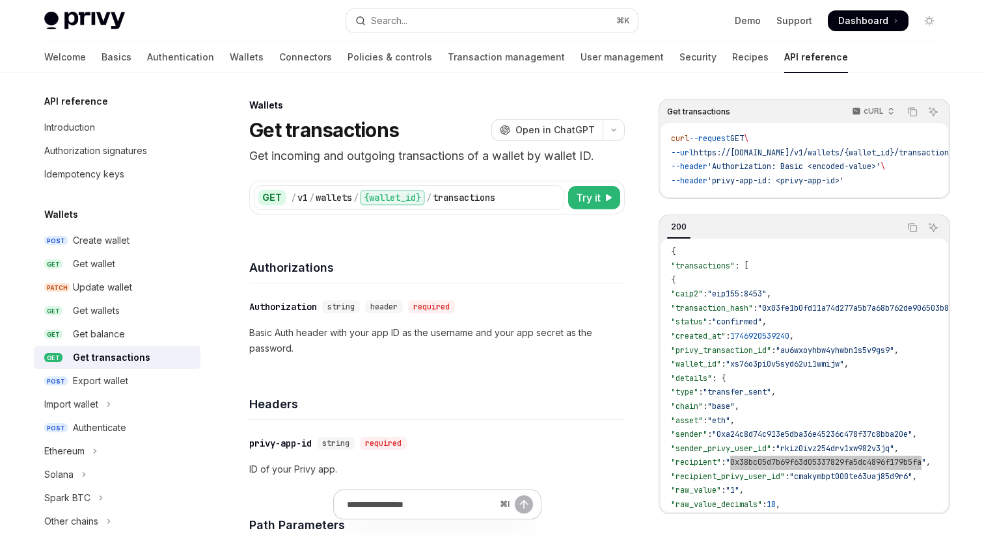
scroll to position [0, 0]
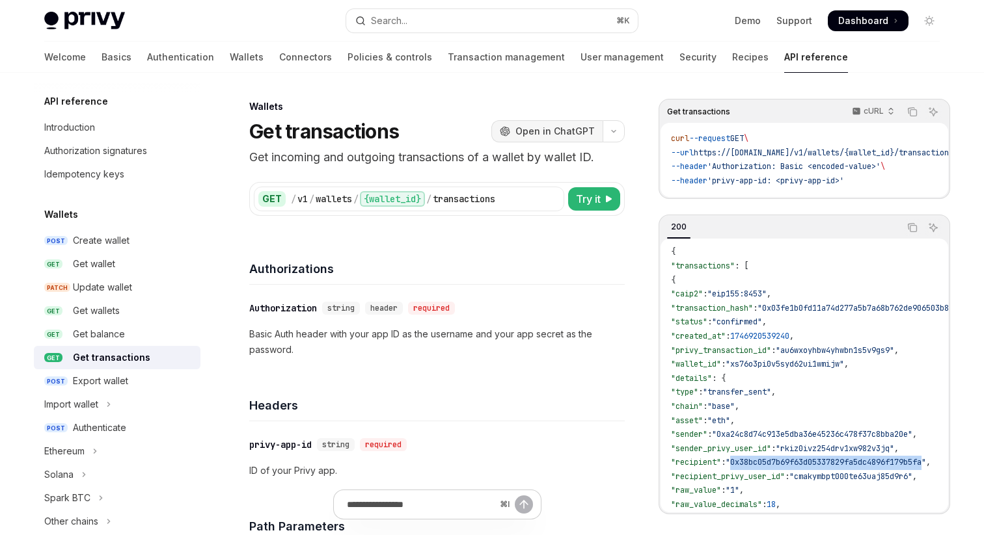
click at [567, 124] on button "OpenAI Open in ChatGPT" at bounding box center [546, 131] width 111 height 22
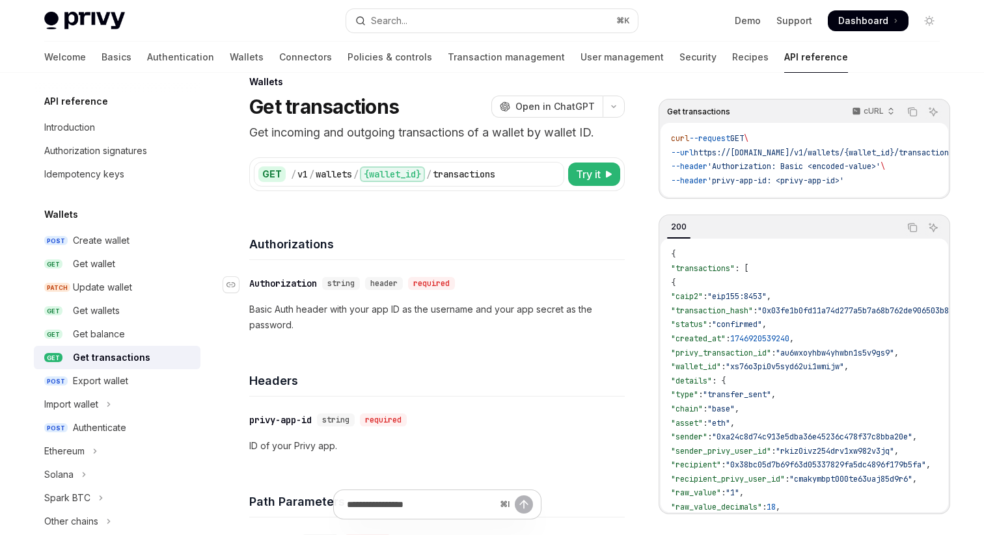
scroll to position [18, 0]
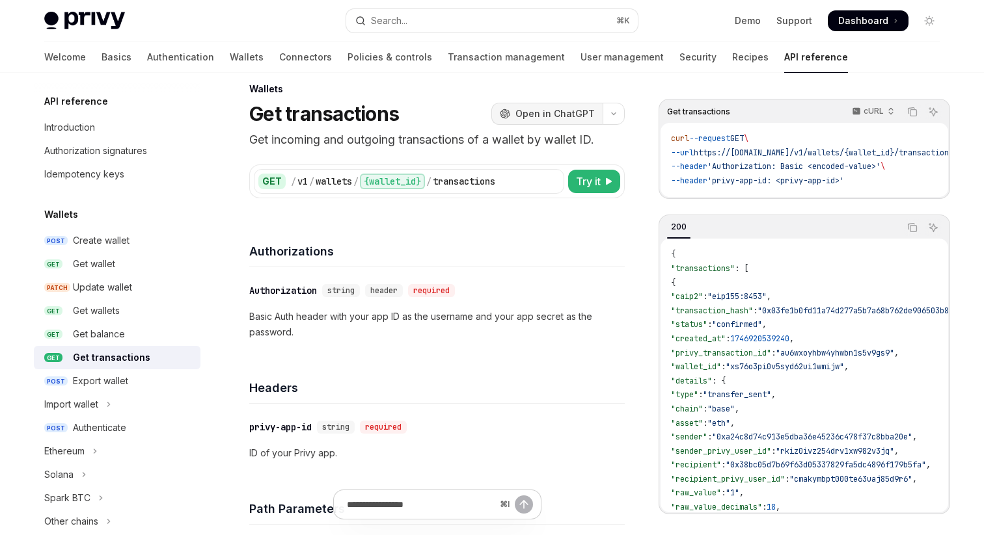
click at [548, 120] on button "OpenAI Open in ChatGPT" at bounding box center [546, 114] width 111 height 22
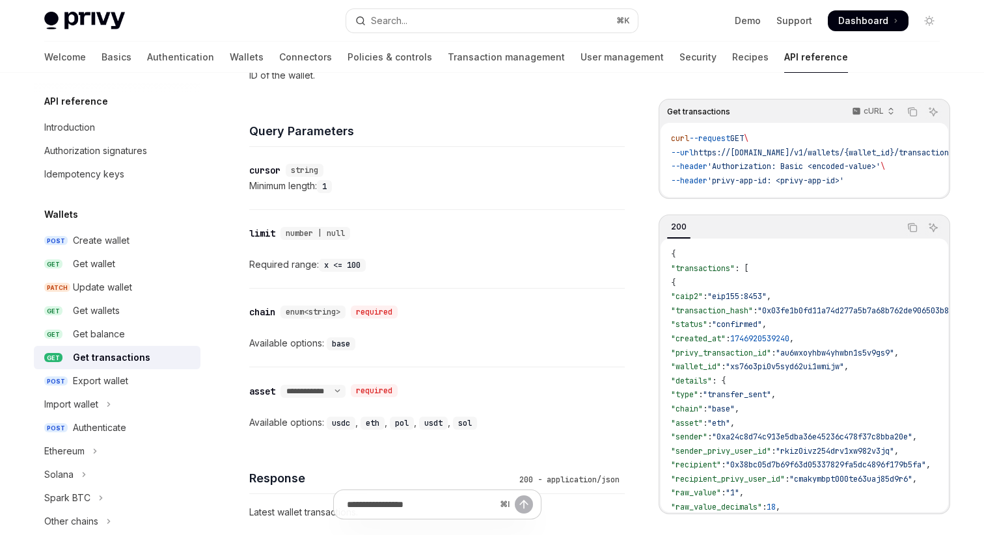
scroll to position [511, 0]
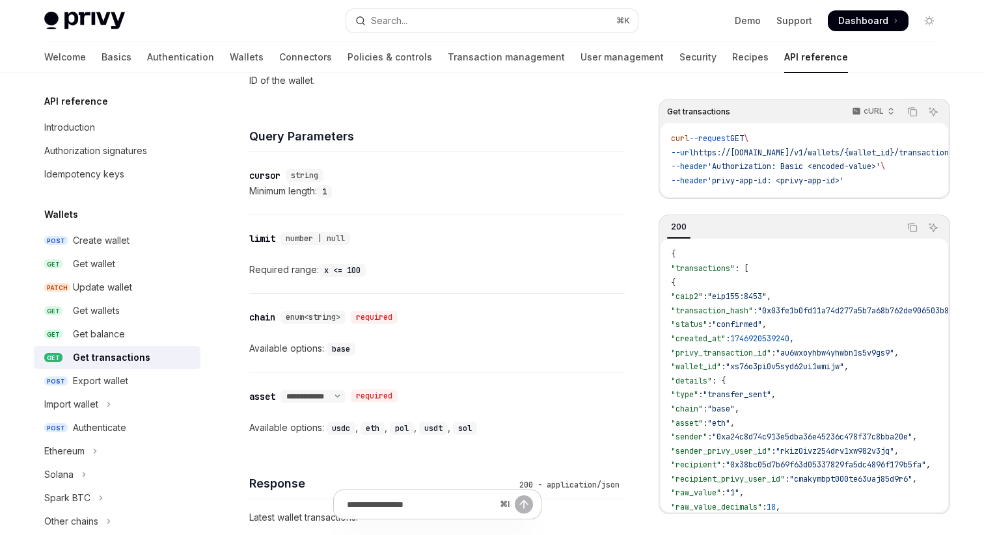
click at [853, 25] on span "Dashboard" at bounding box center [863, 20] width 50 height 13
click at [230, 56] on link "Wallets" at bounding box center [247, 57] width 34 height 31
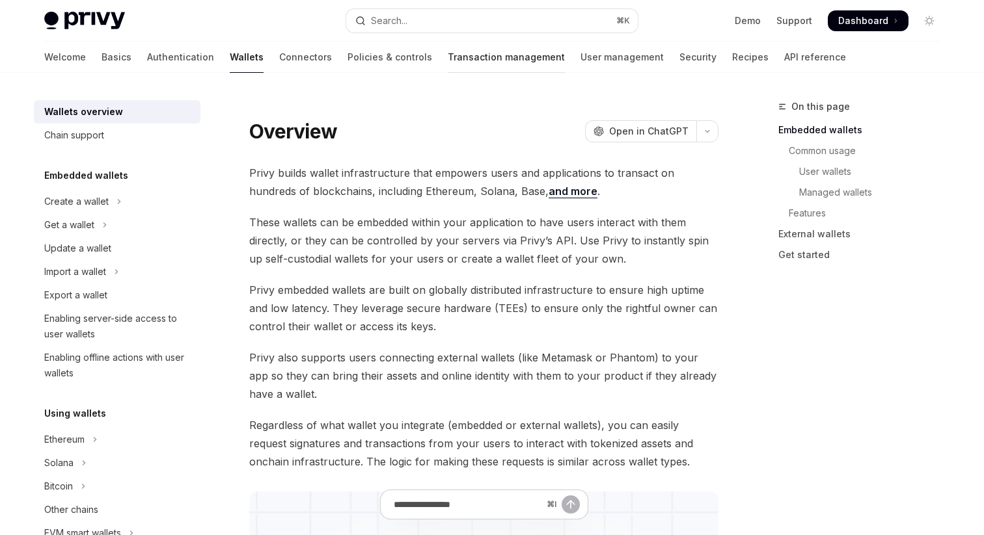
click at [466, 56] on link "Transaction management" at bounding box center [506, 57] width 117 height 31
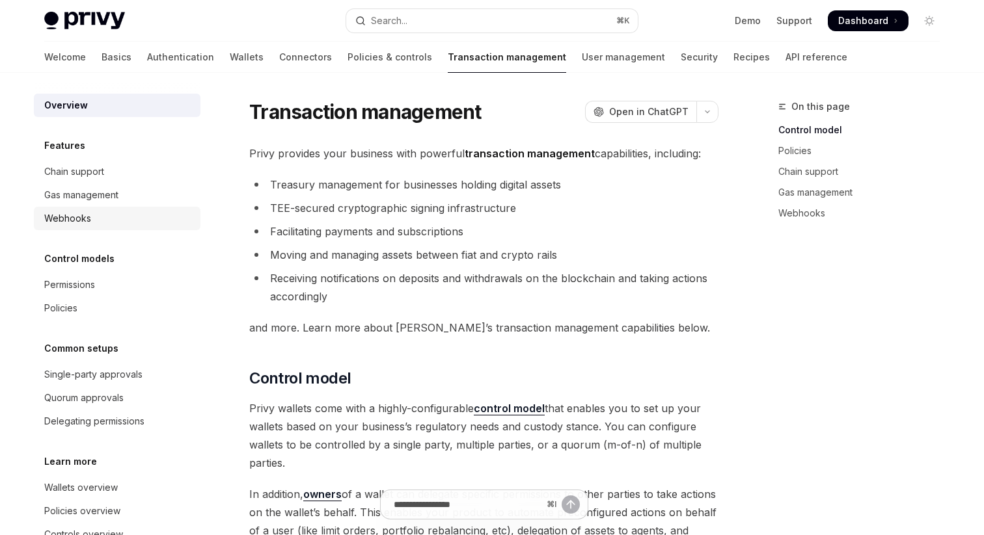
click at [87, 224] on div "Webhooks" at bounding box center [67, 219] width 47 height 16
type textarea "*"
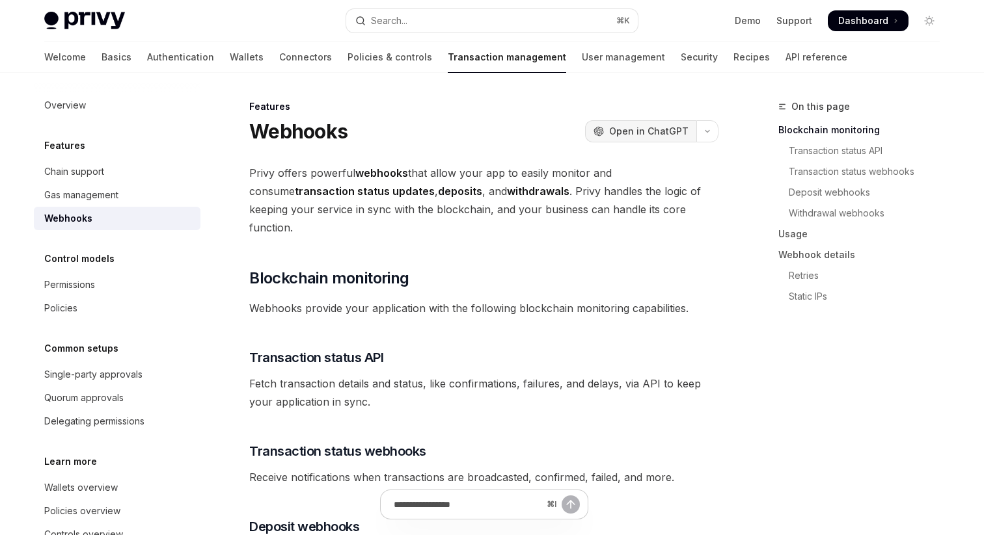
click at [629, 131] on span "Open in ChatGPT" at bounding box center [648, 131] width 79 height 13
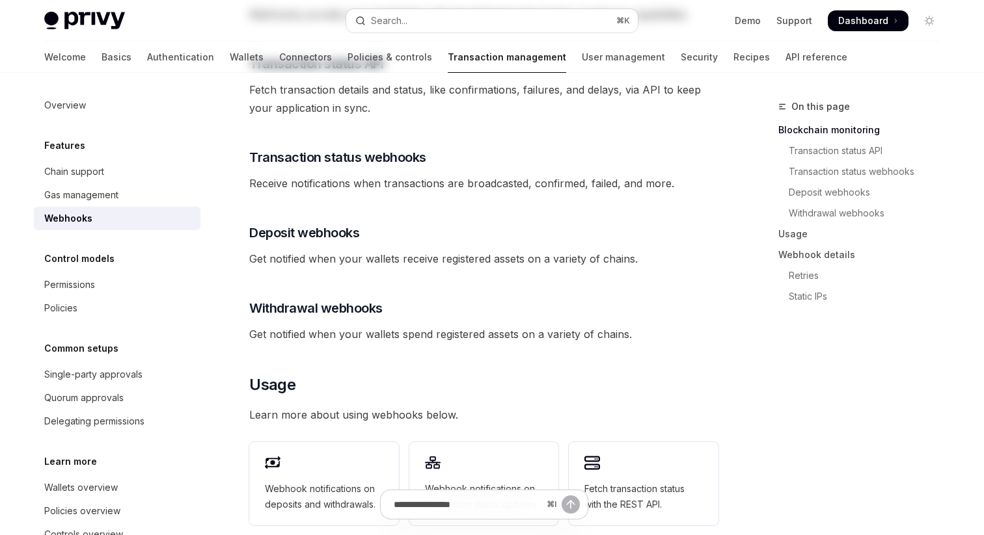
scroll to position [392, 0]
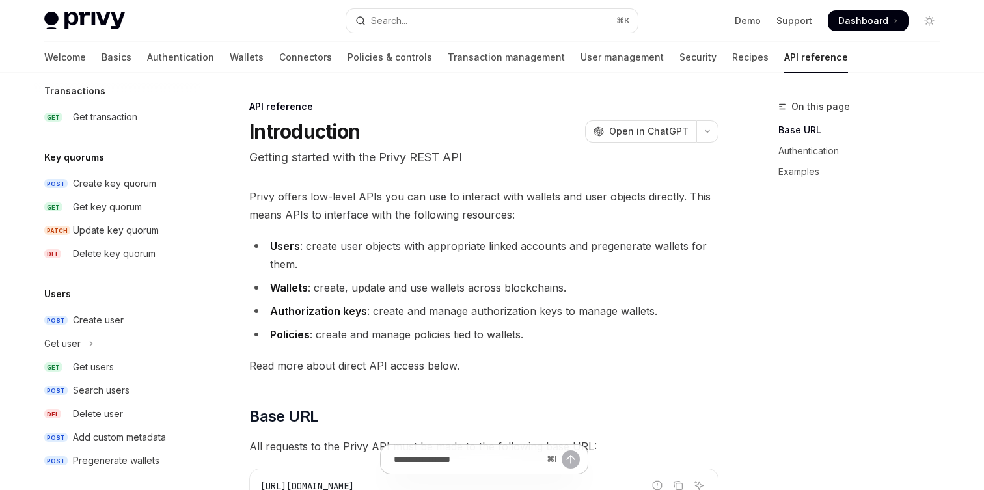
scroll to position [878, 0]
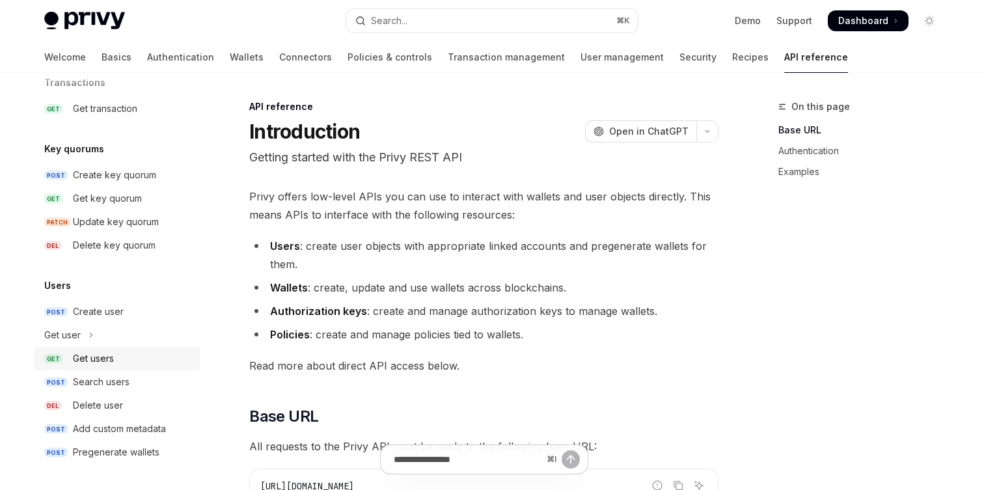
click at [120, 360] on div "Get users" at bounding box center [133, 359] width 120 height 16
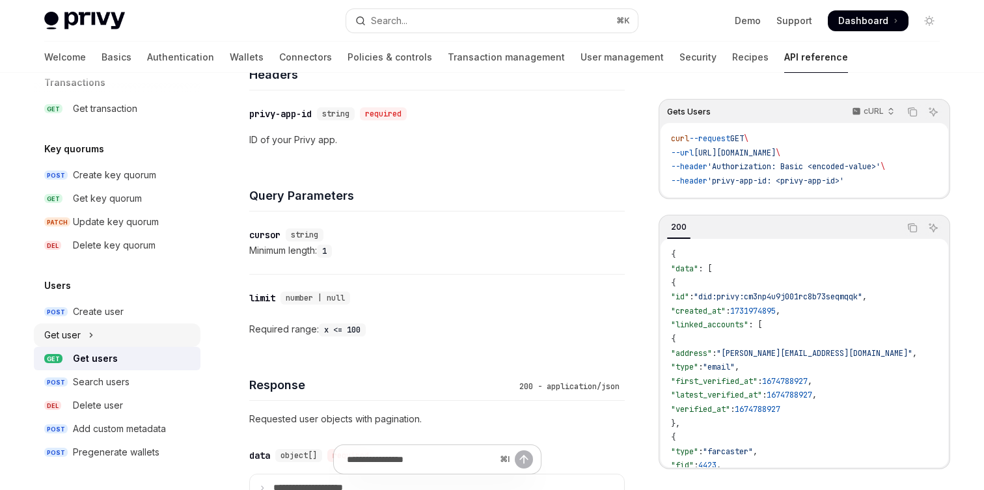
click at [119, 336] on button "Get user" at bounding box center [117, 334] width 167 height 23
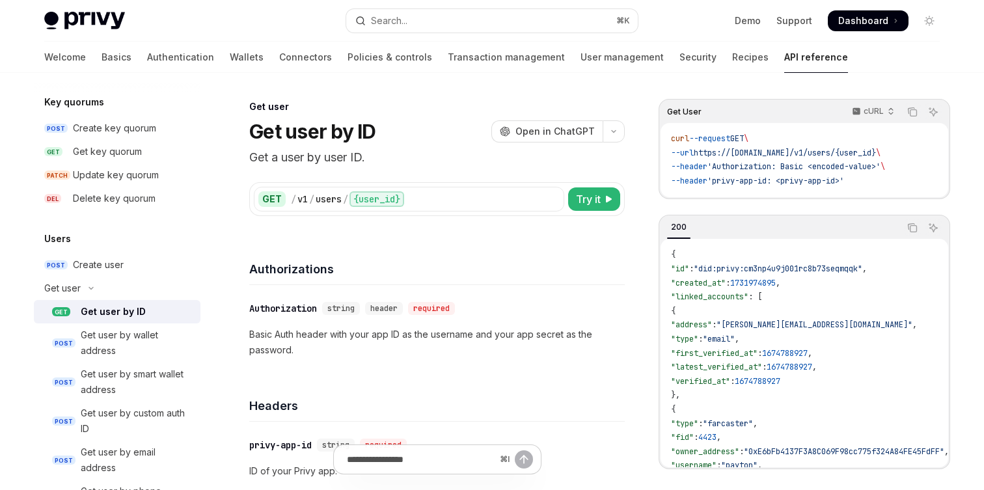
scroll to position [934, 0]
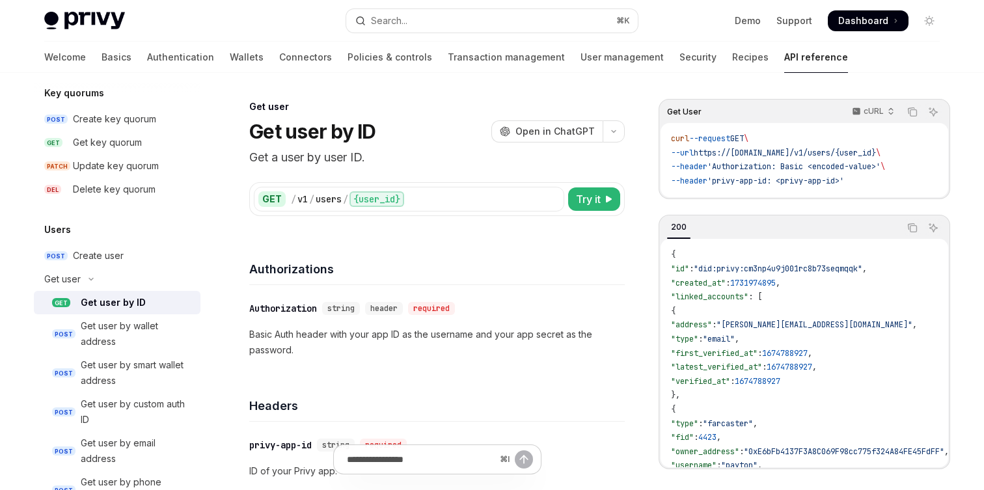
click at [129, 303] on div "Get user by ID" at bounding box center [113, 303] width 65 height 16
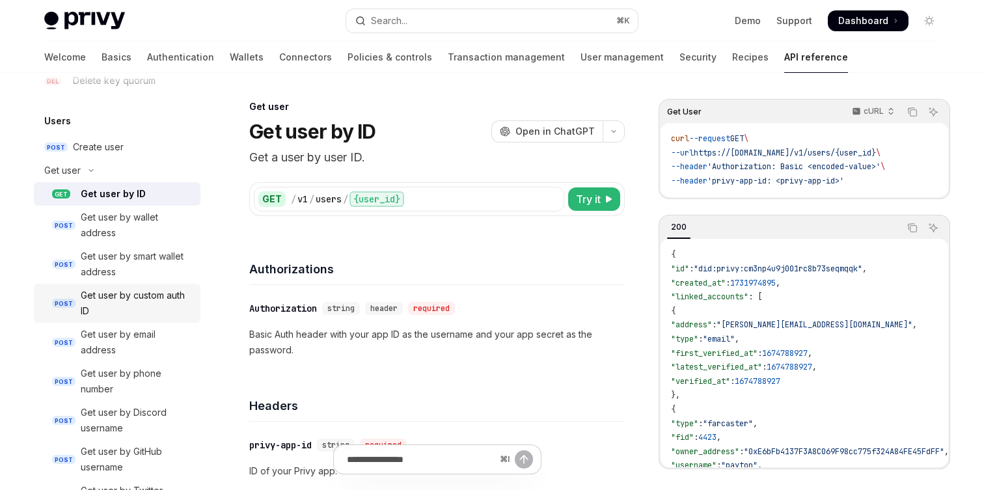
scroll to position [1038, 0]
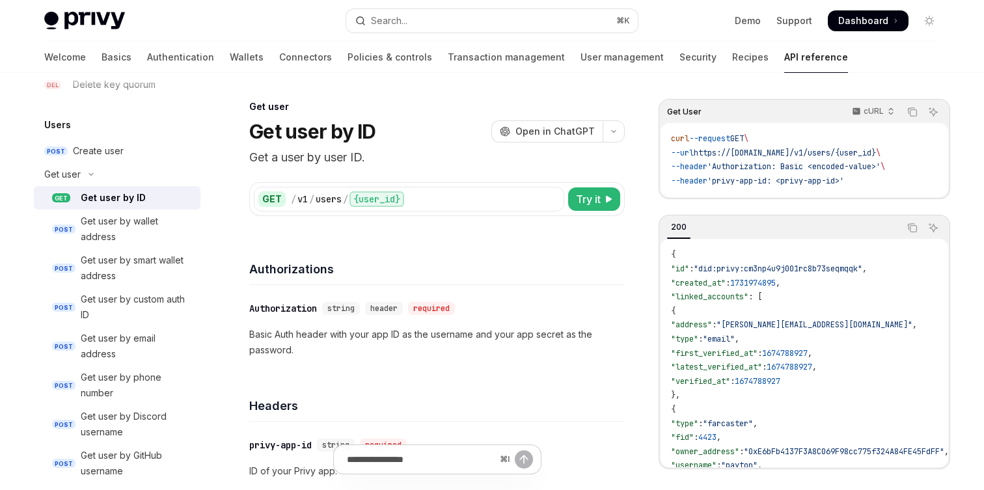
click at [131, 198] on div "Get user by ID" at bounding box center [113, 198] width 65 height 16
type textarea "*"
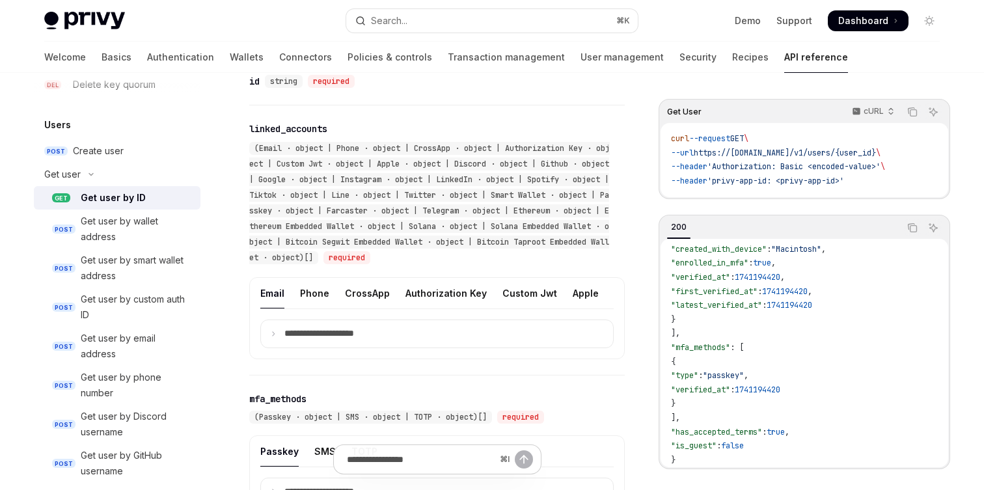
scroll to position [645, 0]
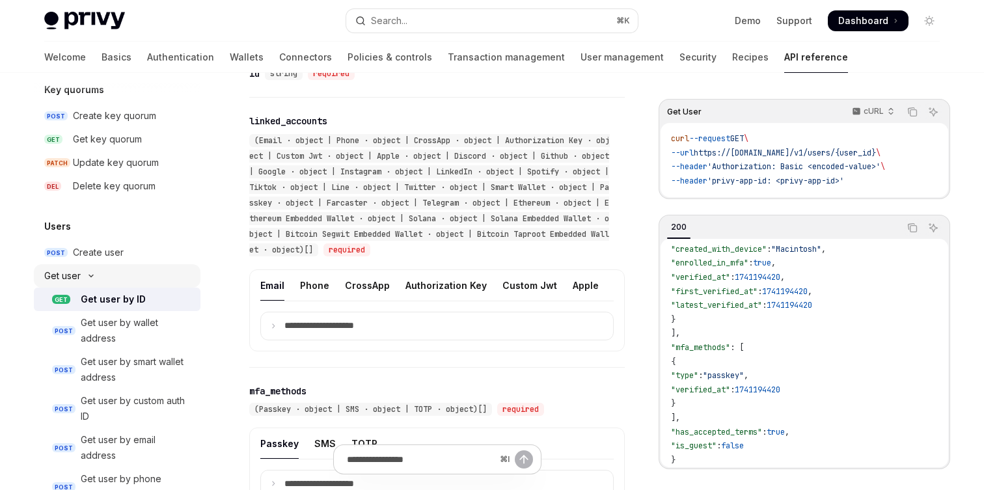
click at [92, 273] on button "Get user" at bounding box center [117, 275] width 167 height 23
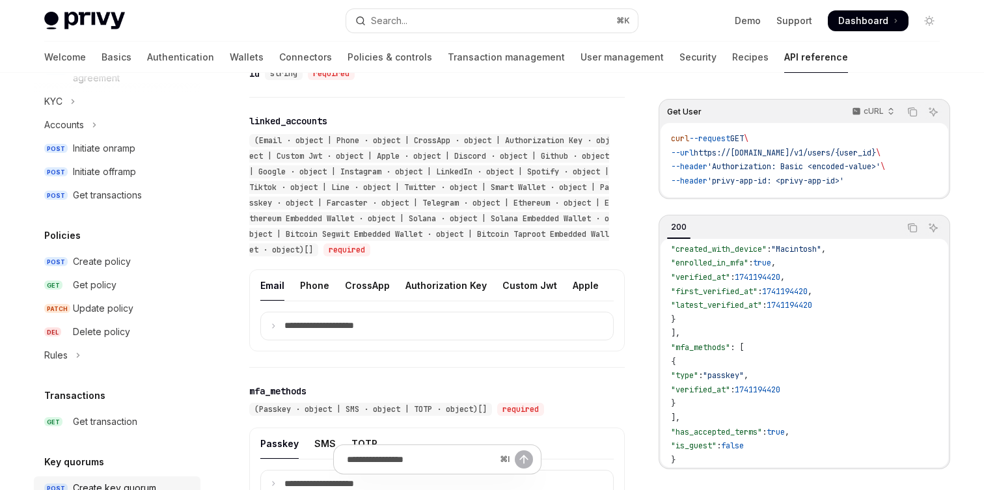
scroll to position [564, 0]
